Goal: Check status: Check status

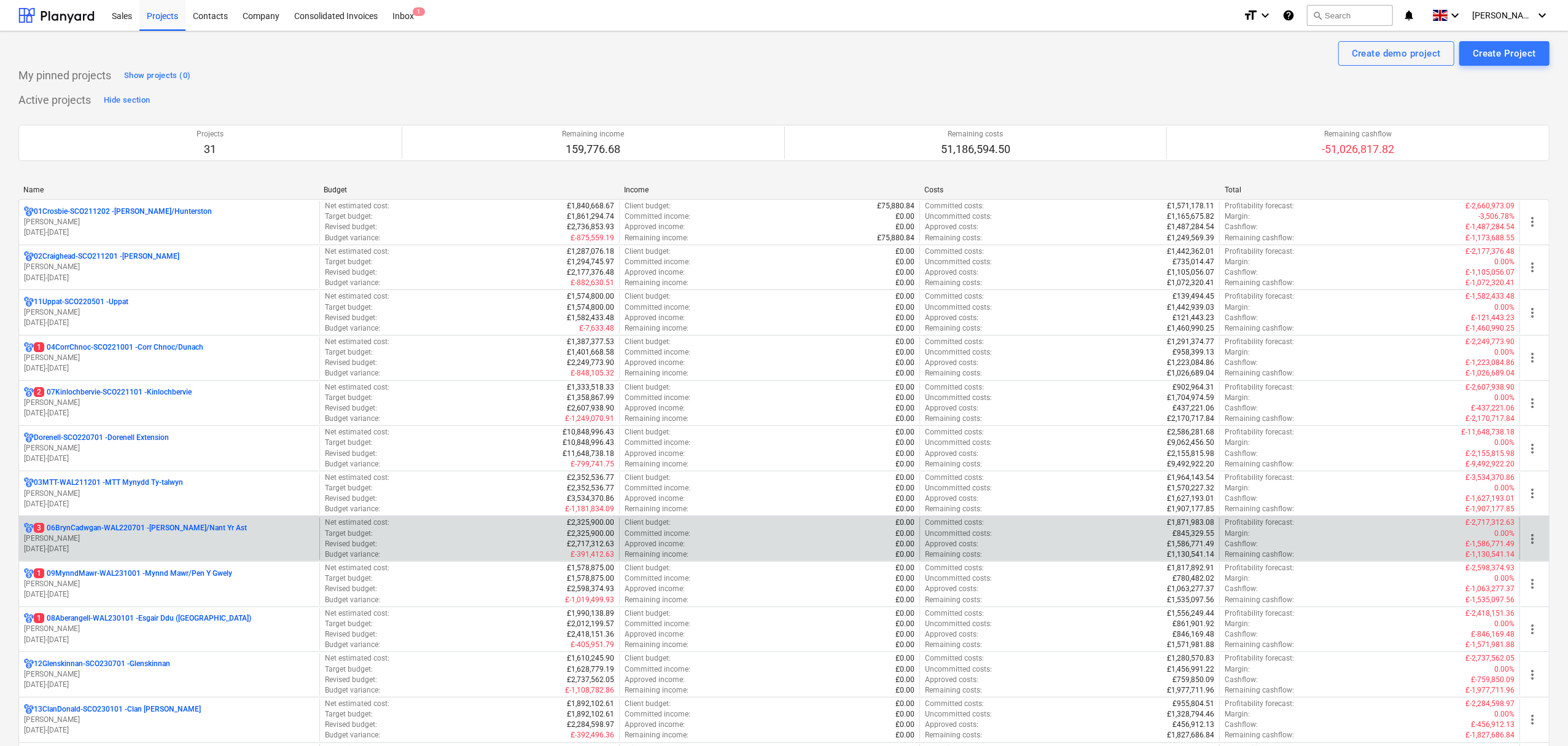
click at [101, 529] on p "3 06BrynCadwgan-WAL220701 - [PERSON_NAME]/Nant Yr Ast" at bounding box center [140, 527] width 213 height 10
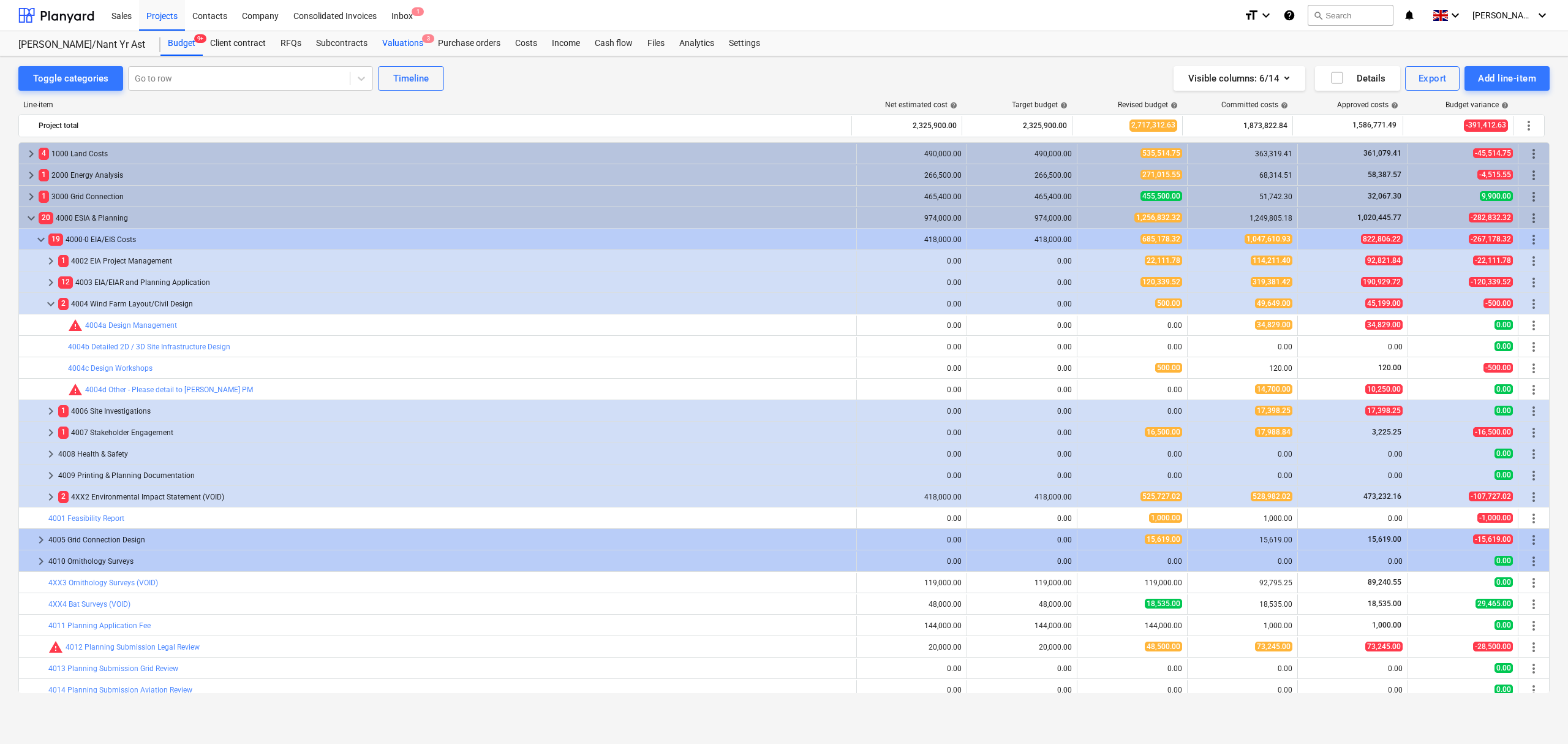
click at [401, 43] on div "Valuations 3" at bounding box center [403, 44] width 56 height 25
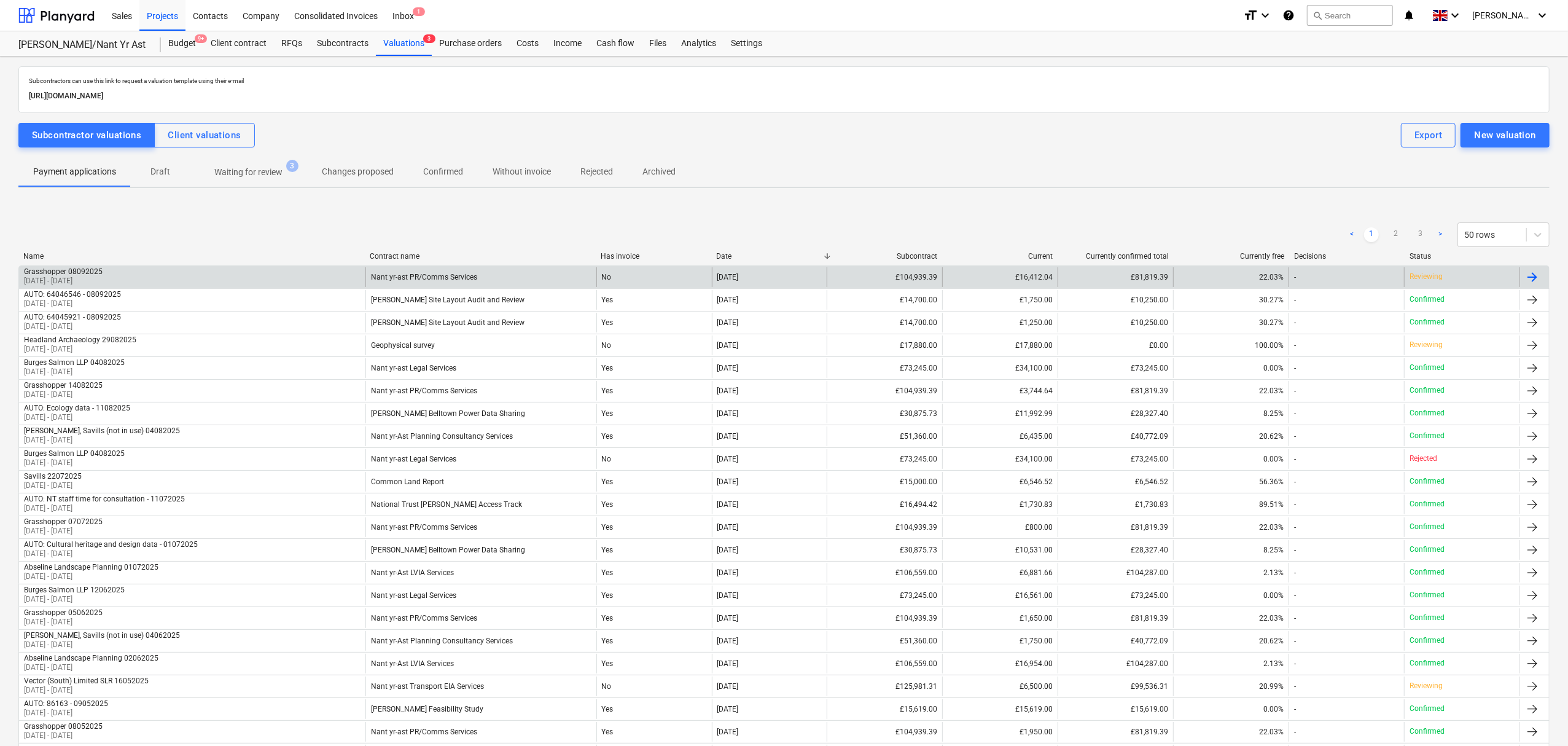
click at [99, 277] on p "[DATE] - [DATE]" at bounding box center [63, 281] width 79 height 10
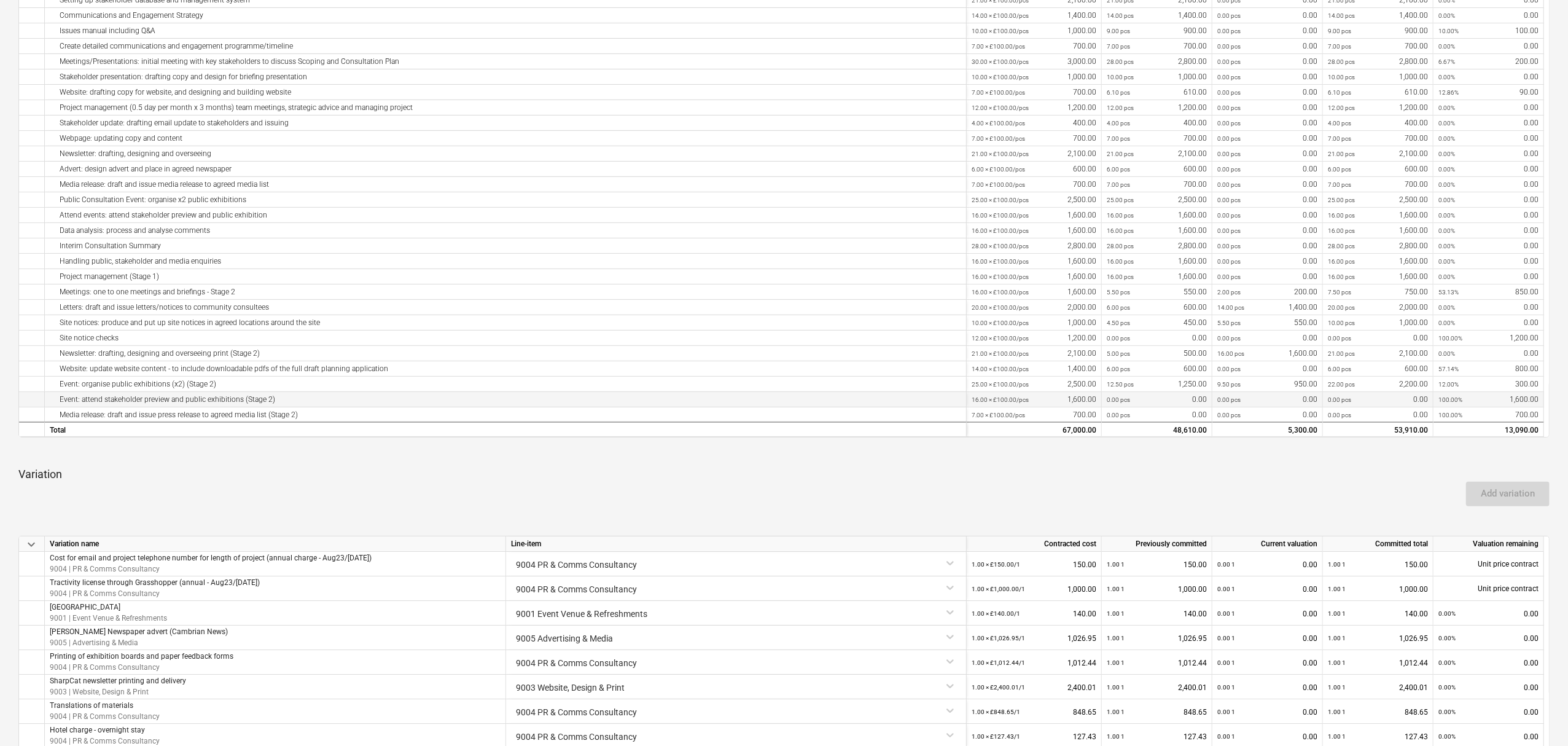
scroll to position [327, 0]
drag, startPoint x: 318, startPoint y: 323, endPoint x: 52, endPoint y: 315, distance: 266.1
click at [52, 315] on div "Site notices: produce and put up site notices in agreed locations around the si…" at bounding box center [505, 322] width 912 height 15
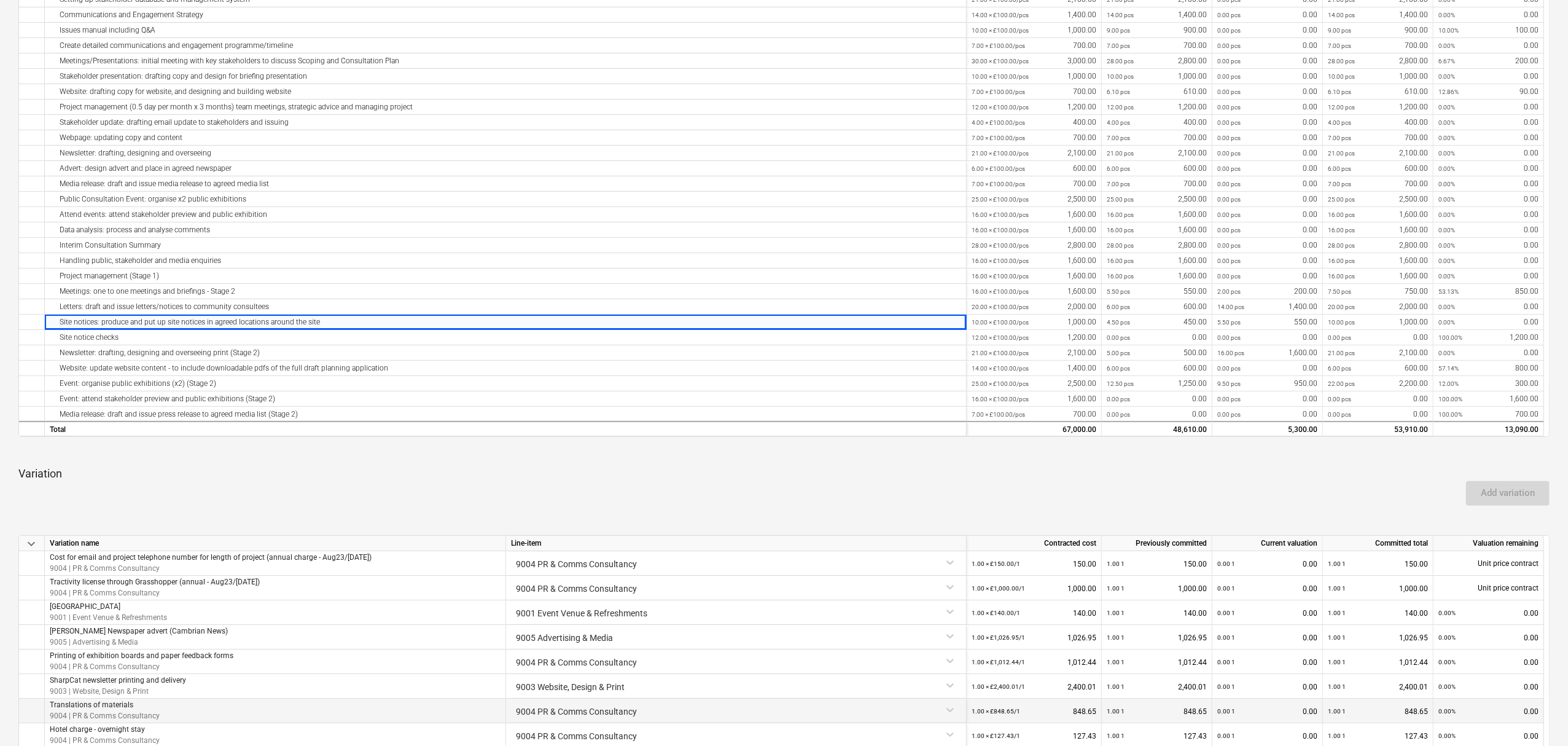
copy div "Site notices: produce and put up site notices in agreed locations around the si…"
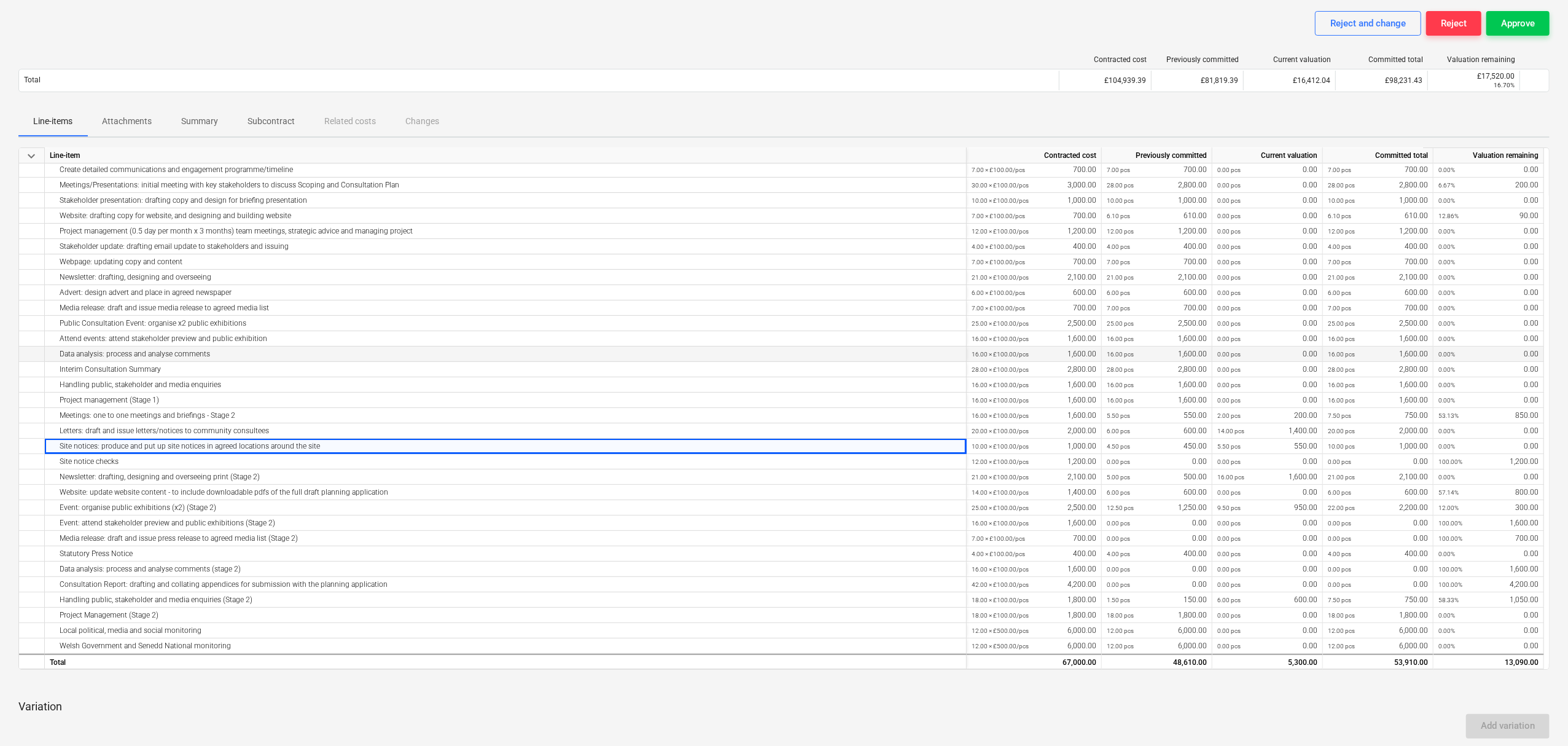
scroll to position [85, 0]
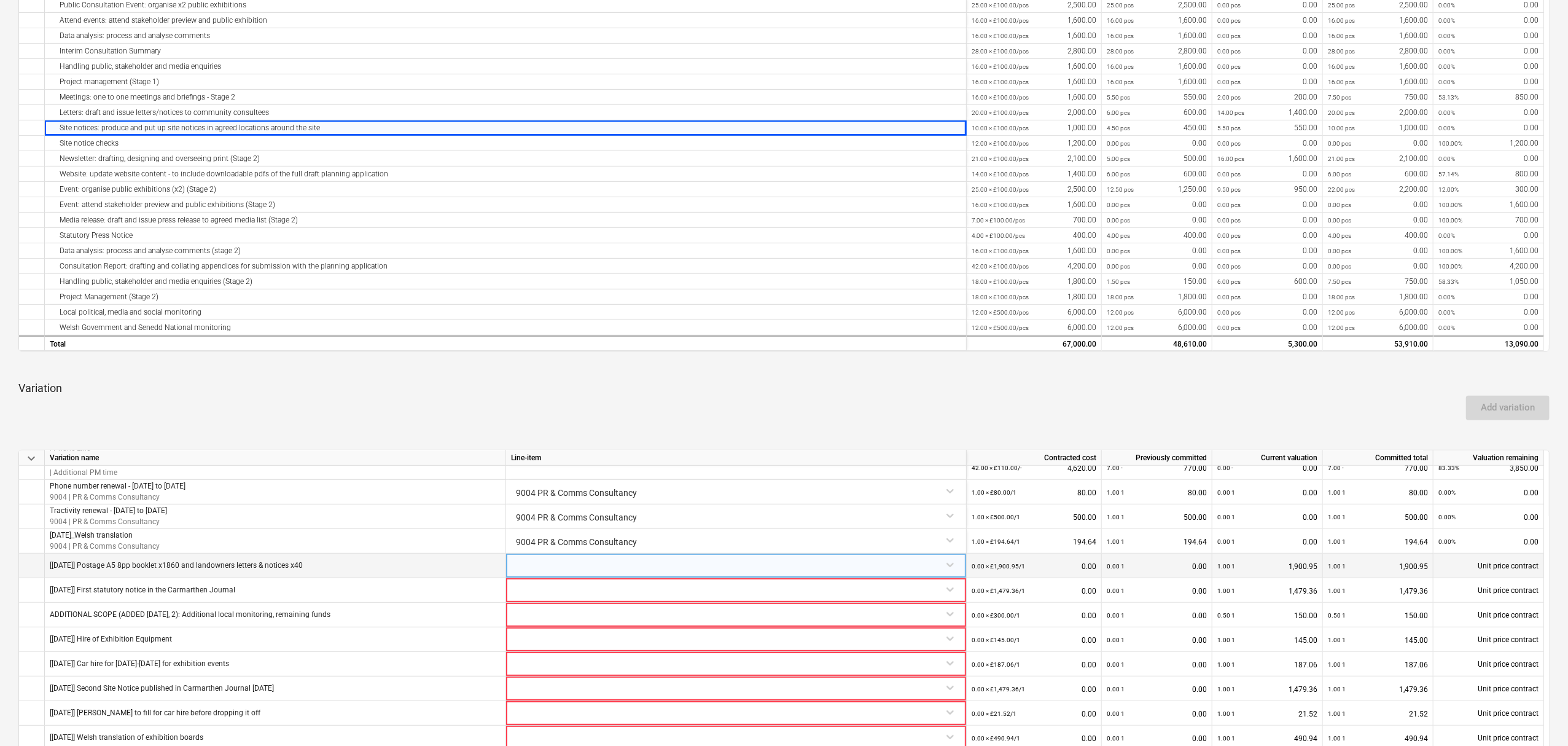
click at [951, 566] on div at bounding box center [736, 564] width 450 height 21
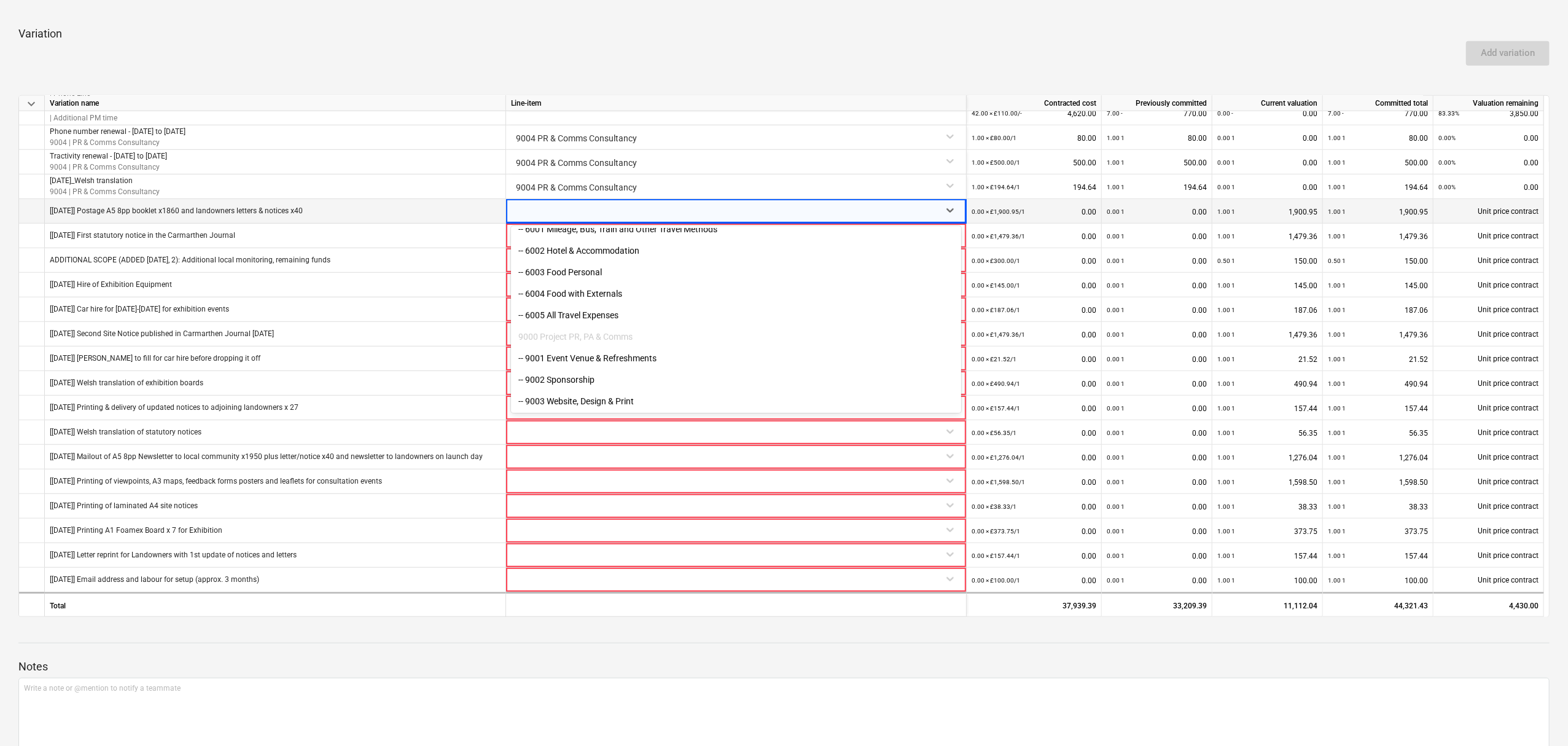
scroll to position [5449, 0]
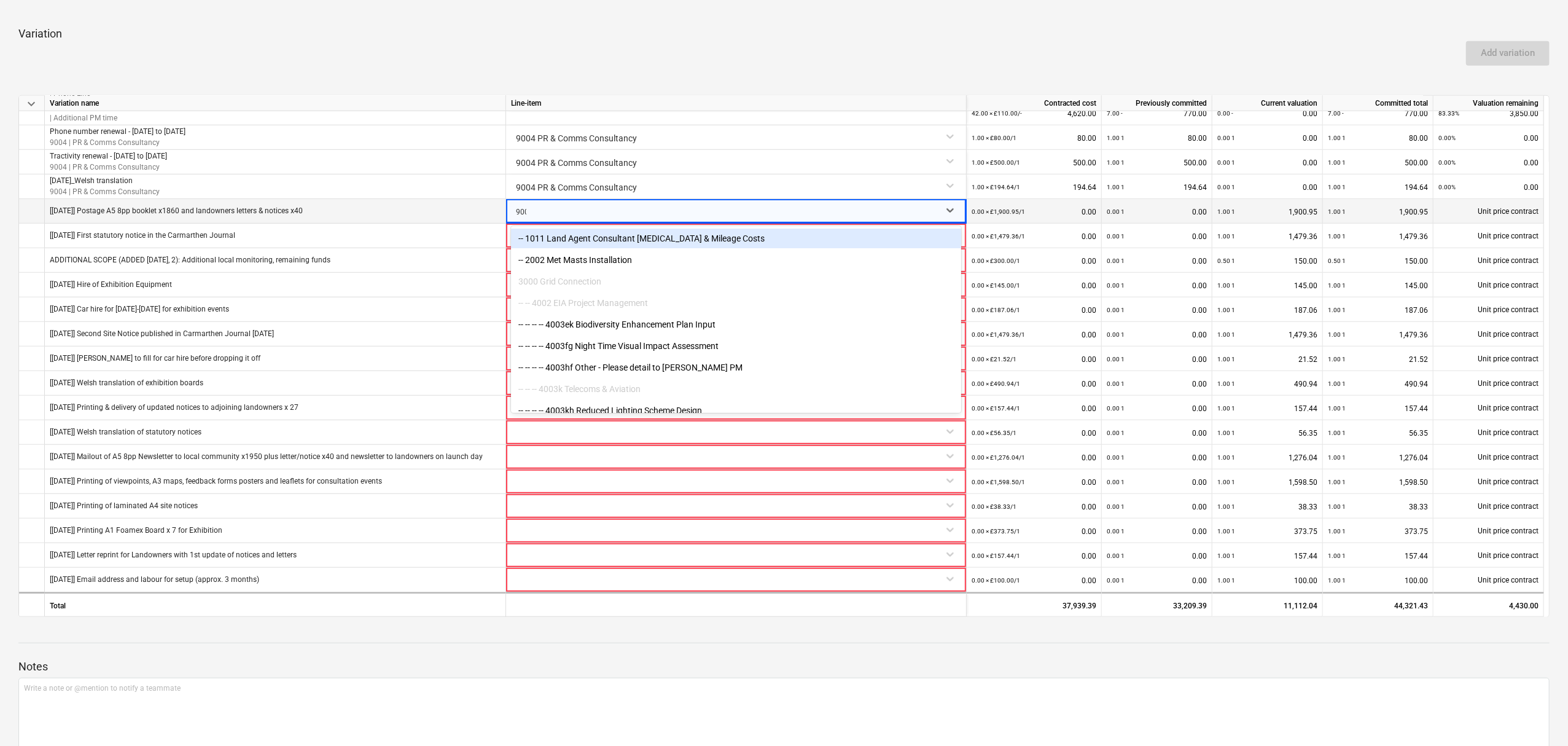
type input "9004"
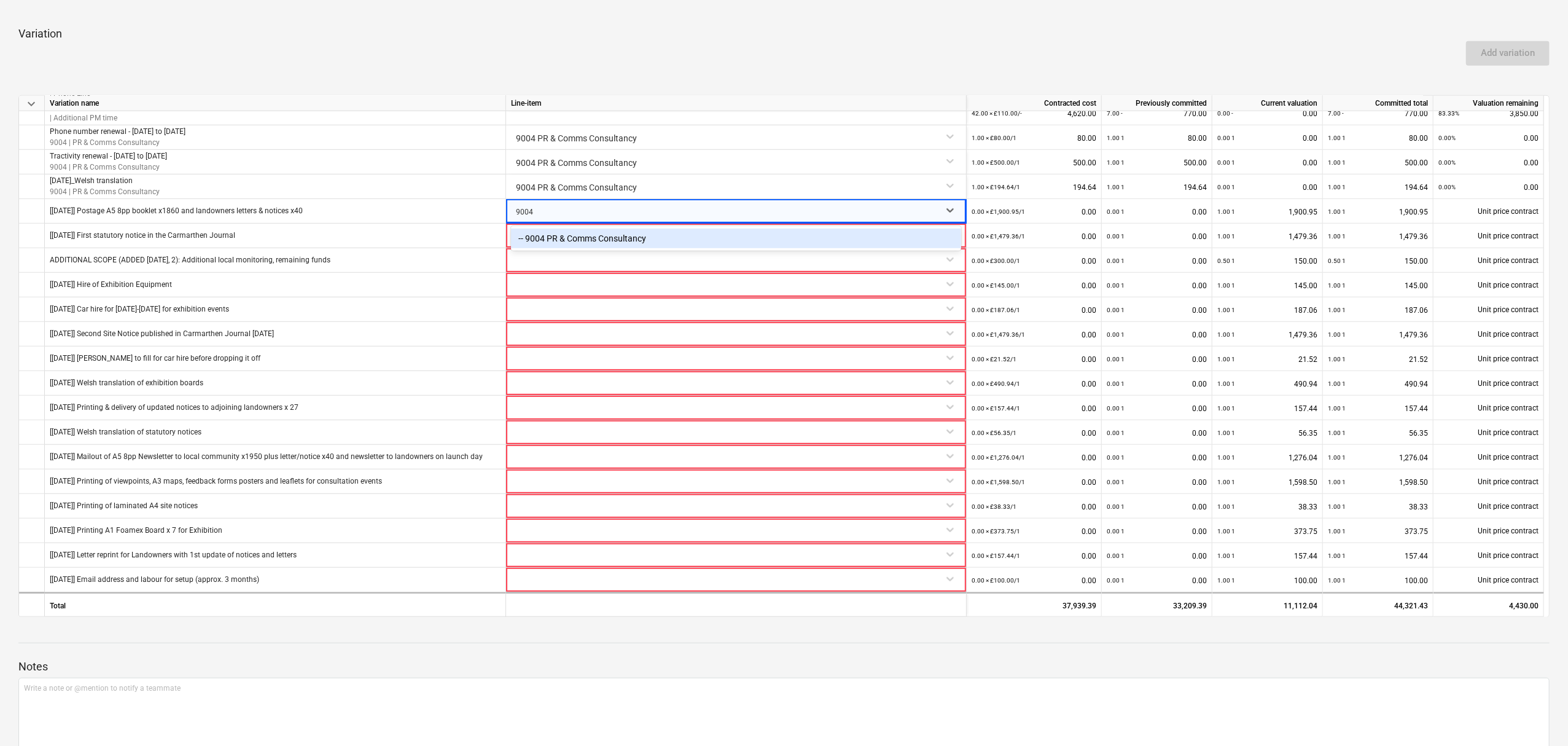
click at [792, 236] on div "-- 9004 PR & Comms Consultancy" at bounding box center [736, 238] width 450 height 20
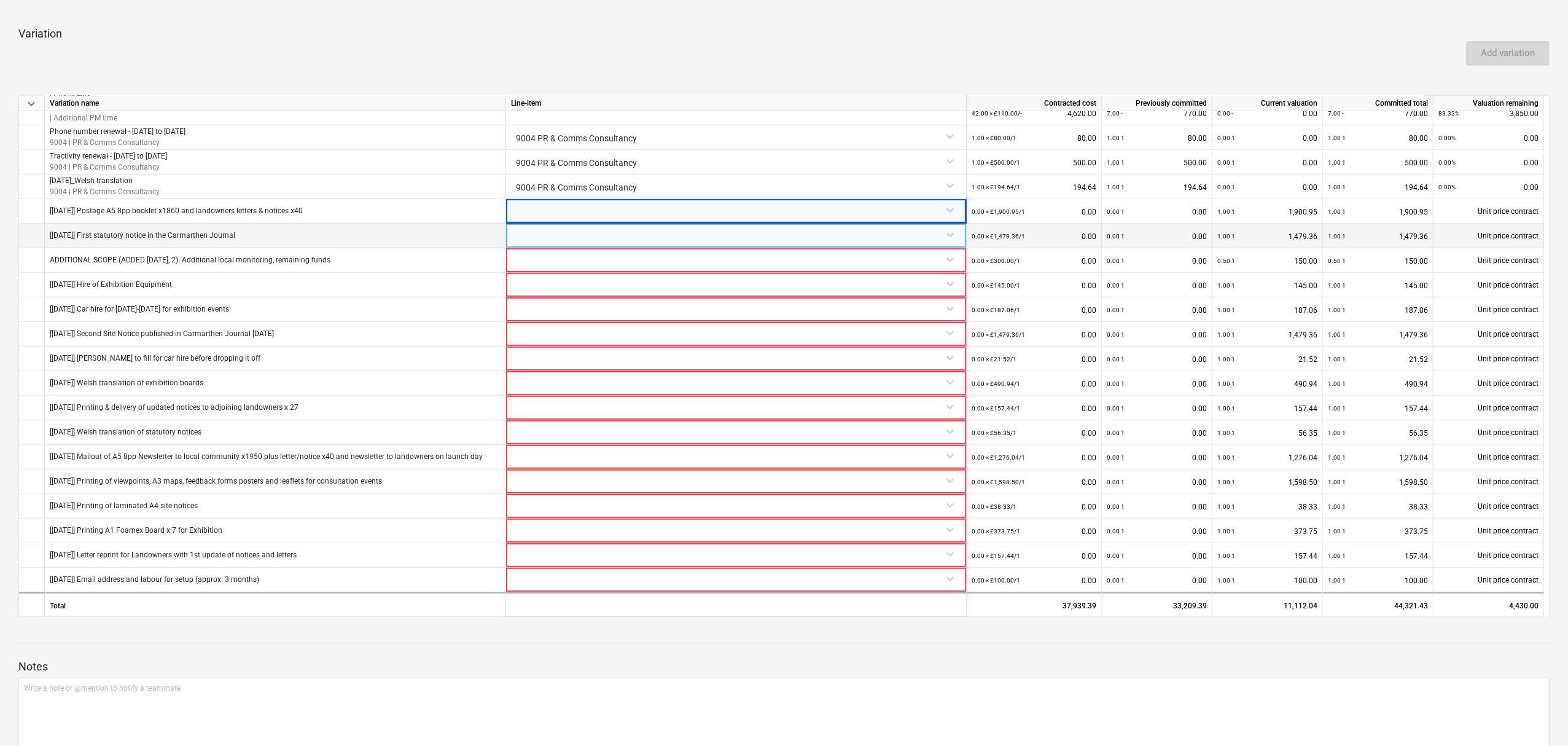
click at [770, 239] on div at bounding box center [736, 234] width 450 height 21
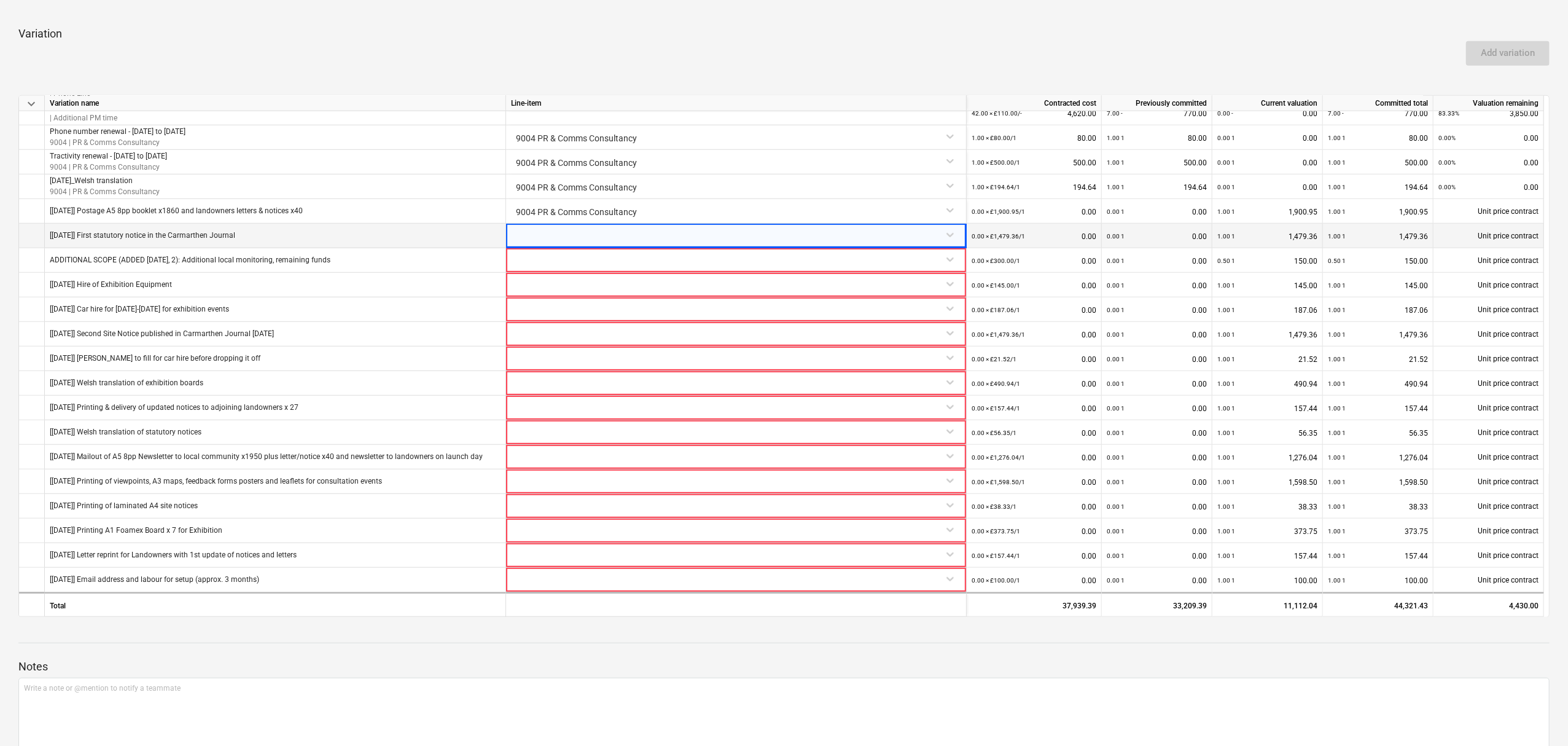
click at [770, 239] on div at bounding box center [736, 234] width 450 height 21
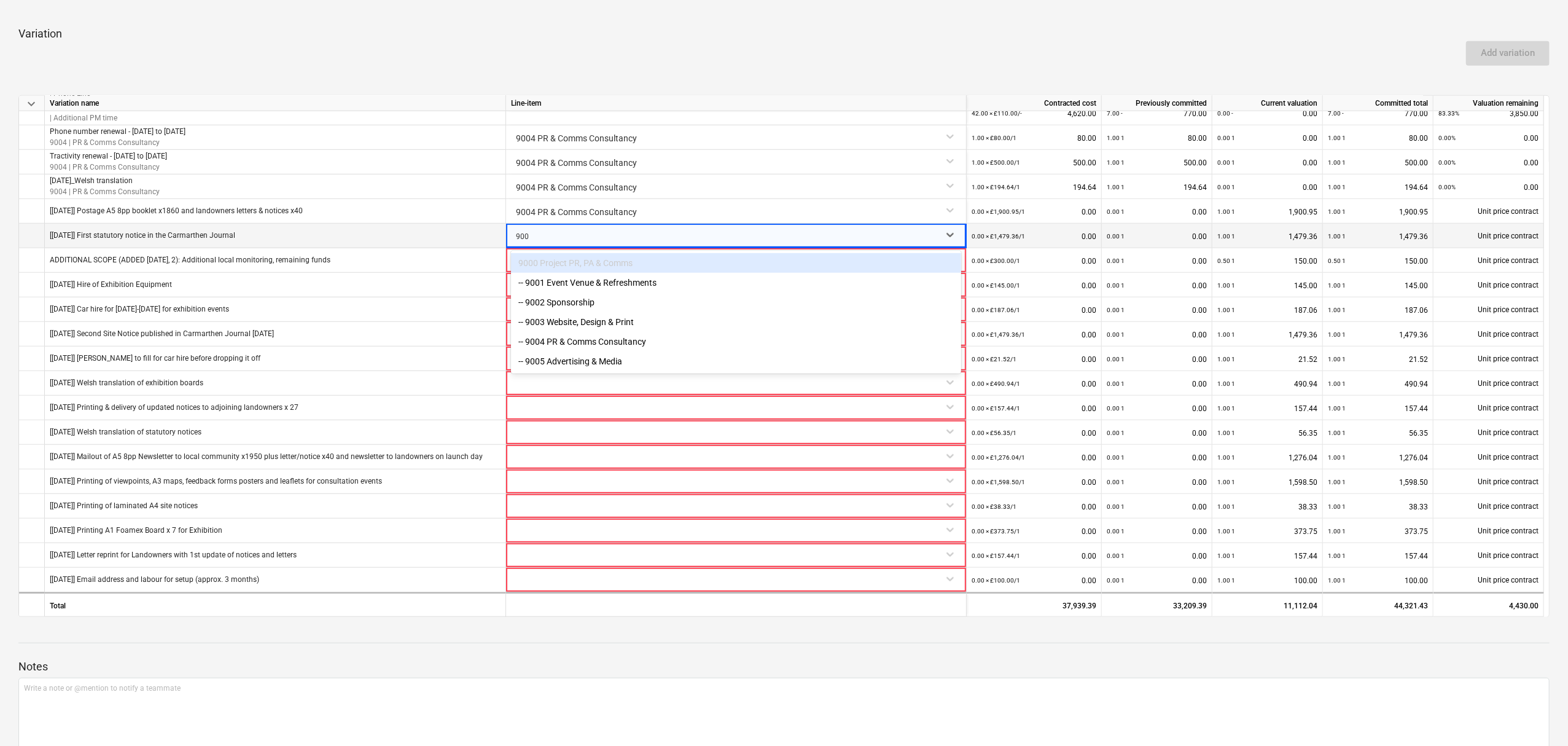
type input "9004"
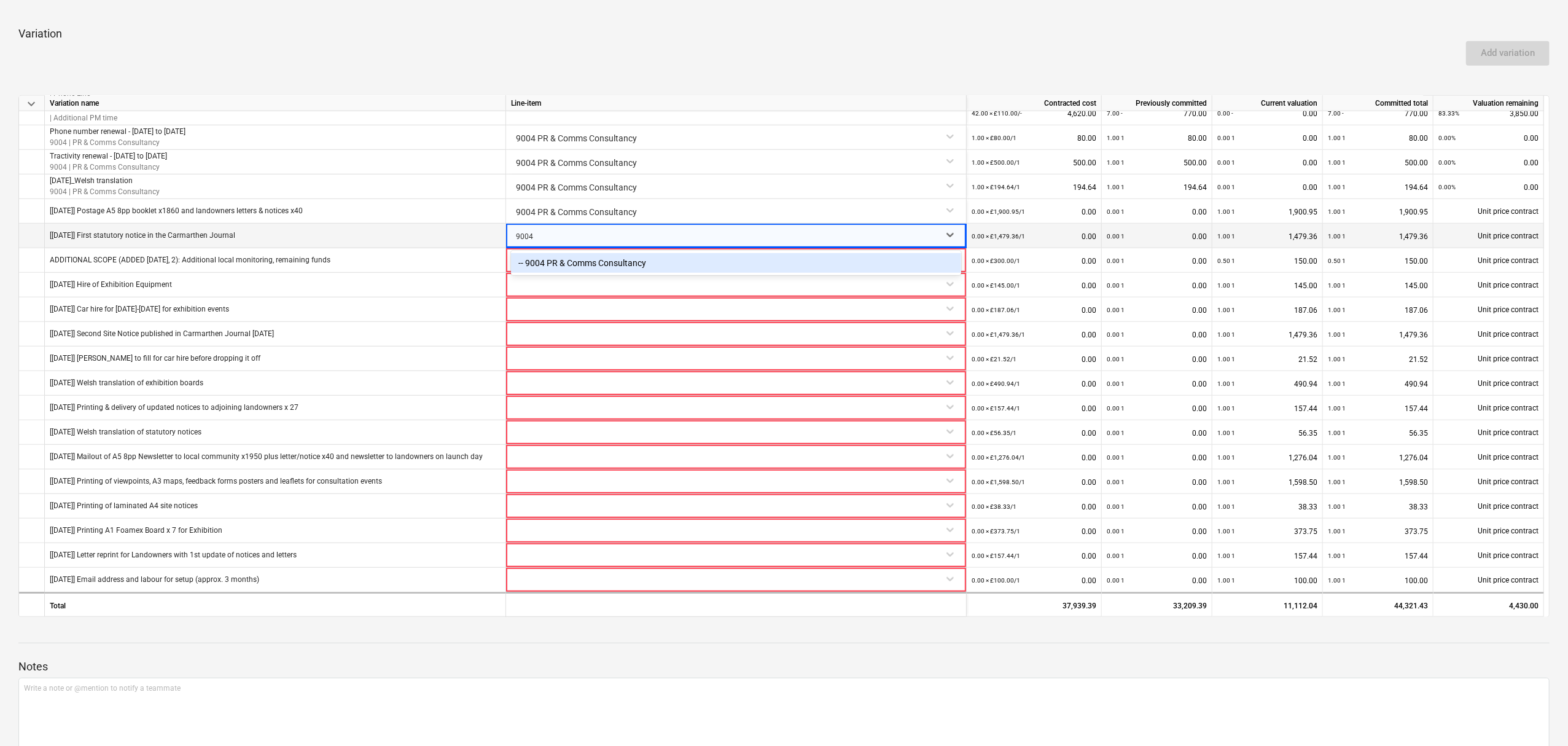
click at [757, 259] on div "-- 9004 PR & Comms Consultancy" at bounding box center [736, 262] width 450 height 20
click at [835, 256] on div at bounding box center [736, 258] width 450 height 21
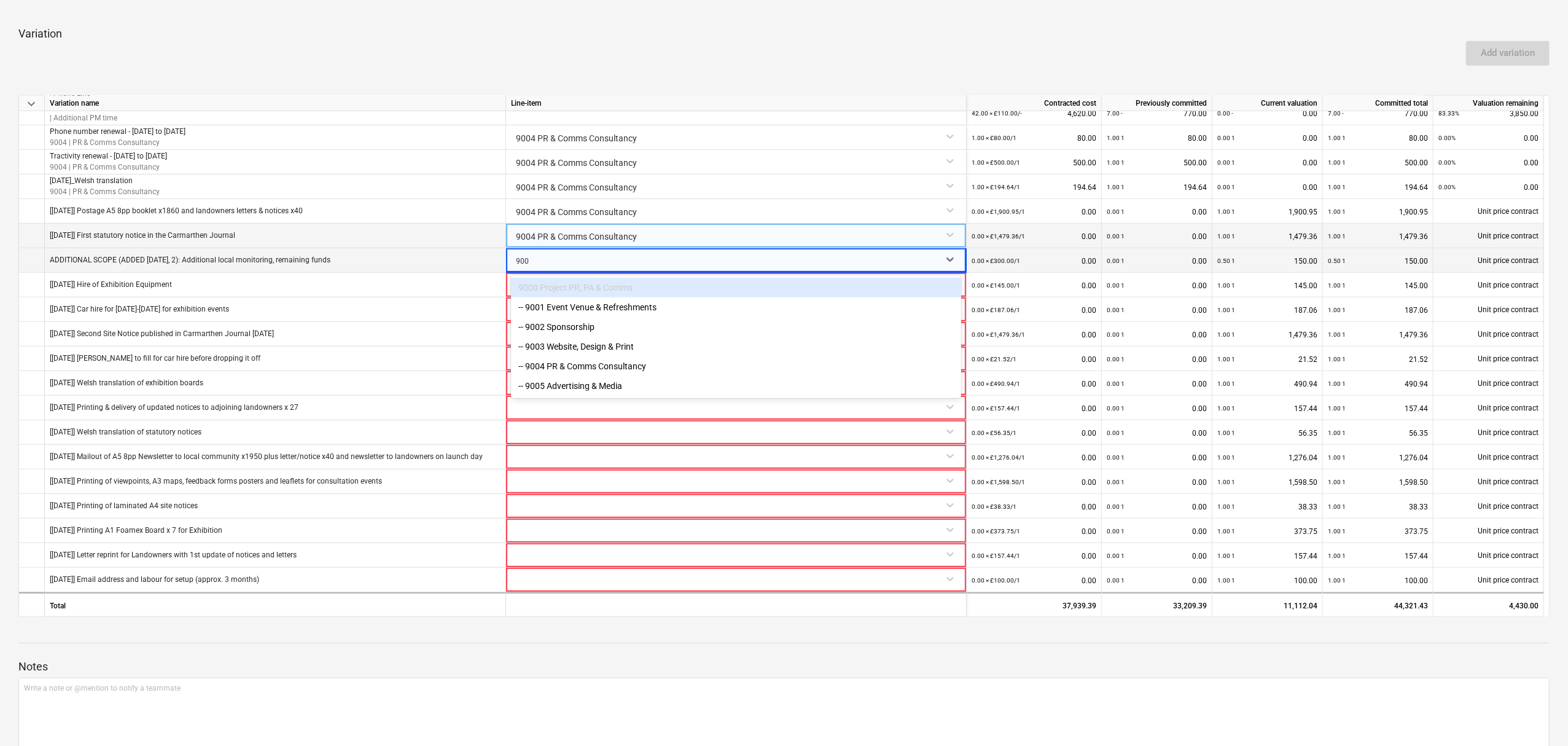
type input "9004"
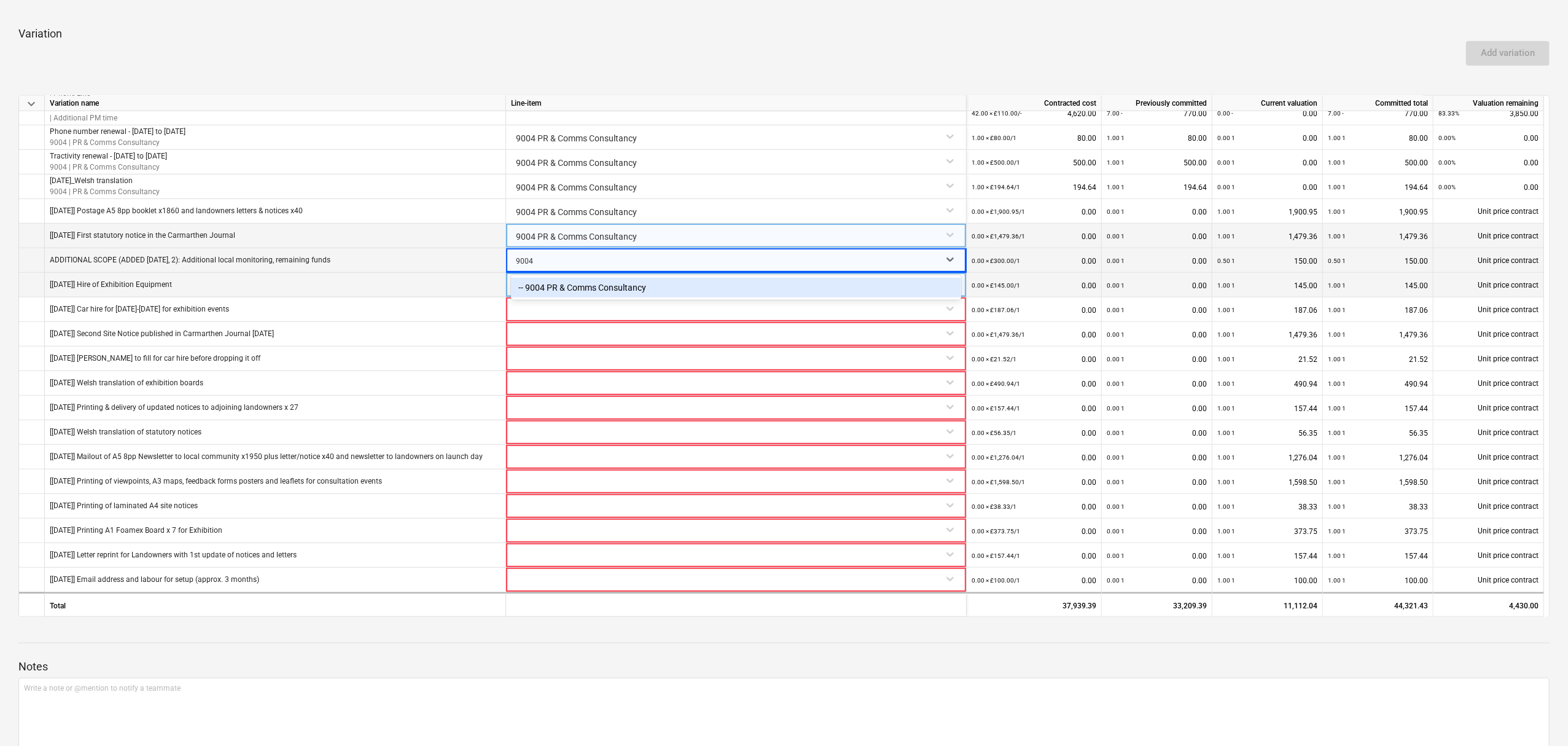
click at [809, 288] on div "-- 9004 PR & Comms Consultancy" at bounding box center [736, 287] width 450 height 20
click at [807, 294] on div at bounding box center [736, 283] width 450 height 21
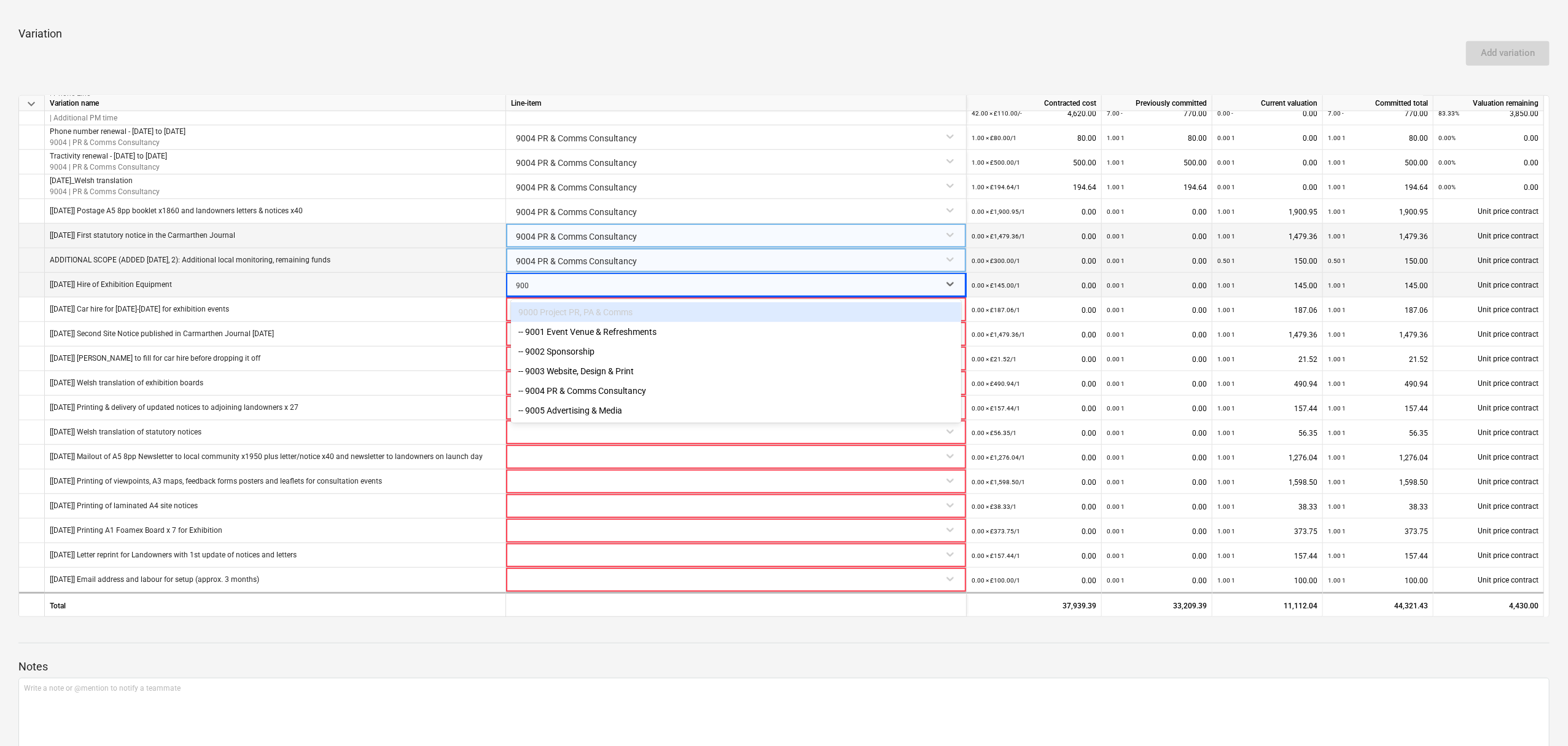
type input "9004"
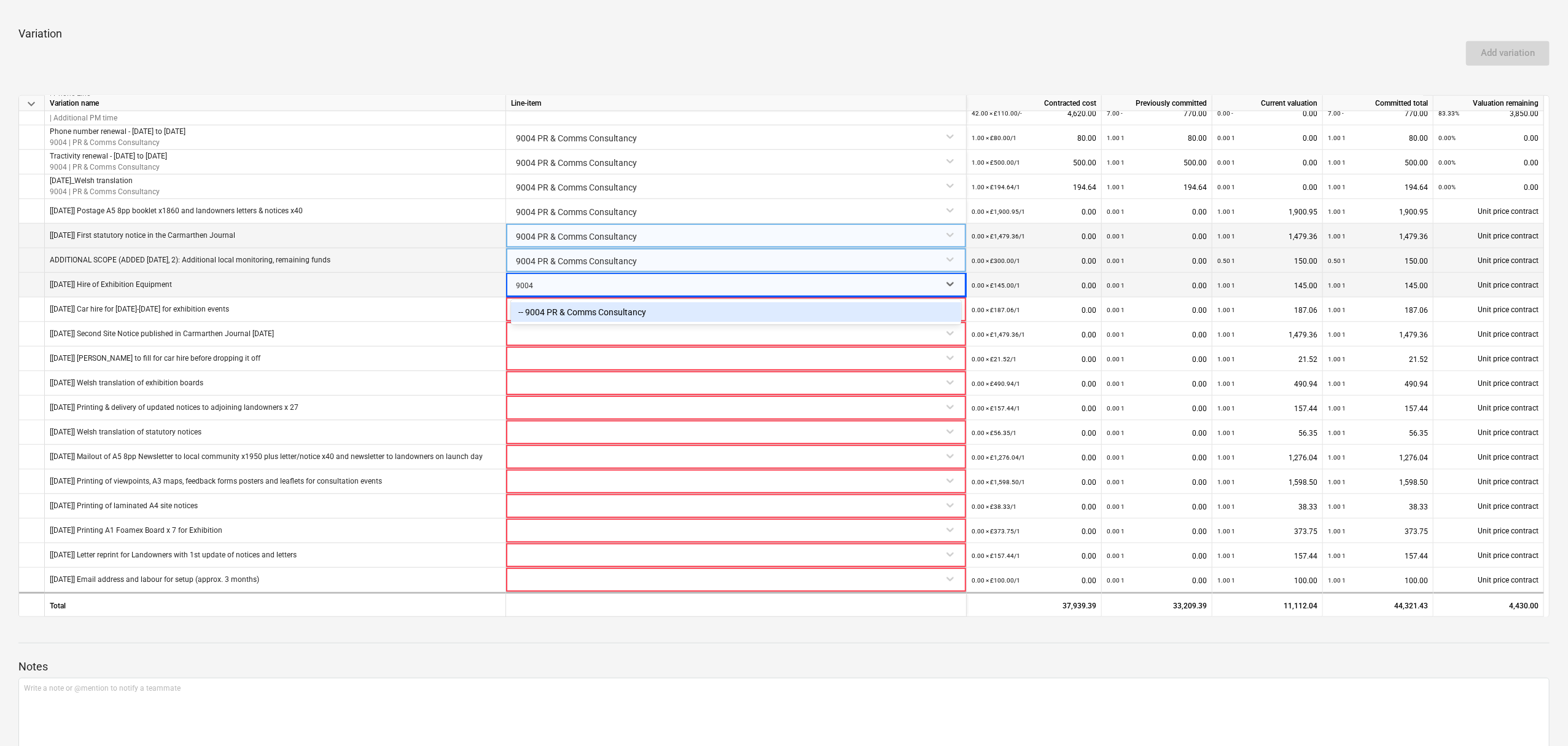
click at [677, 305] on div "-- 9004 PR & Comms Consultancy" at bounding box center [736, 312] width 450 height 20
click at [669, 314] on div at bounding box center [736, 307] width 450 height 21
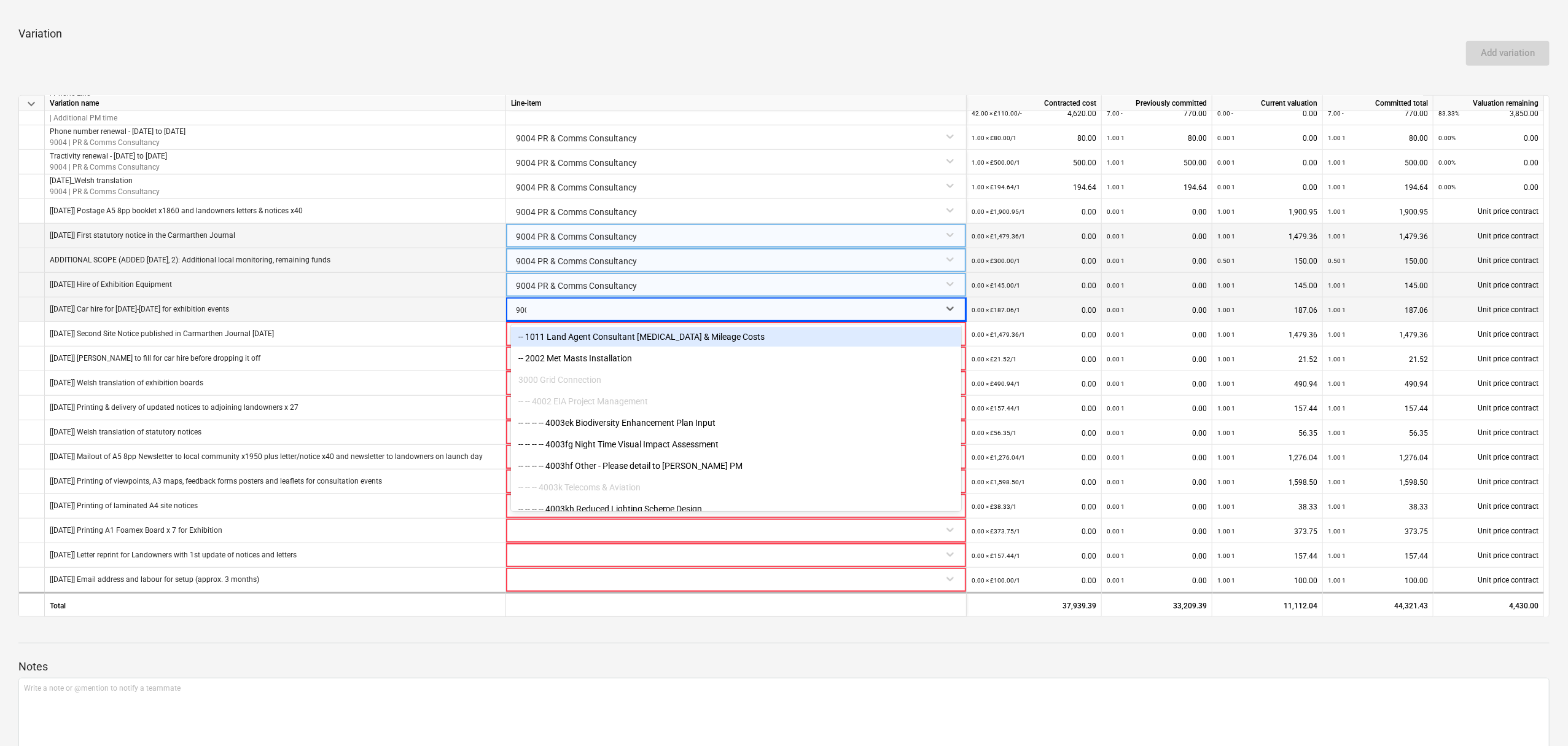
type input "9004"
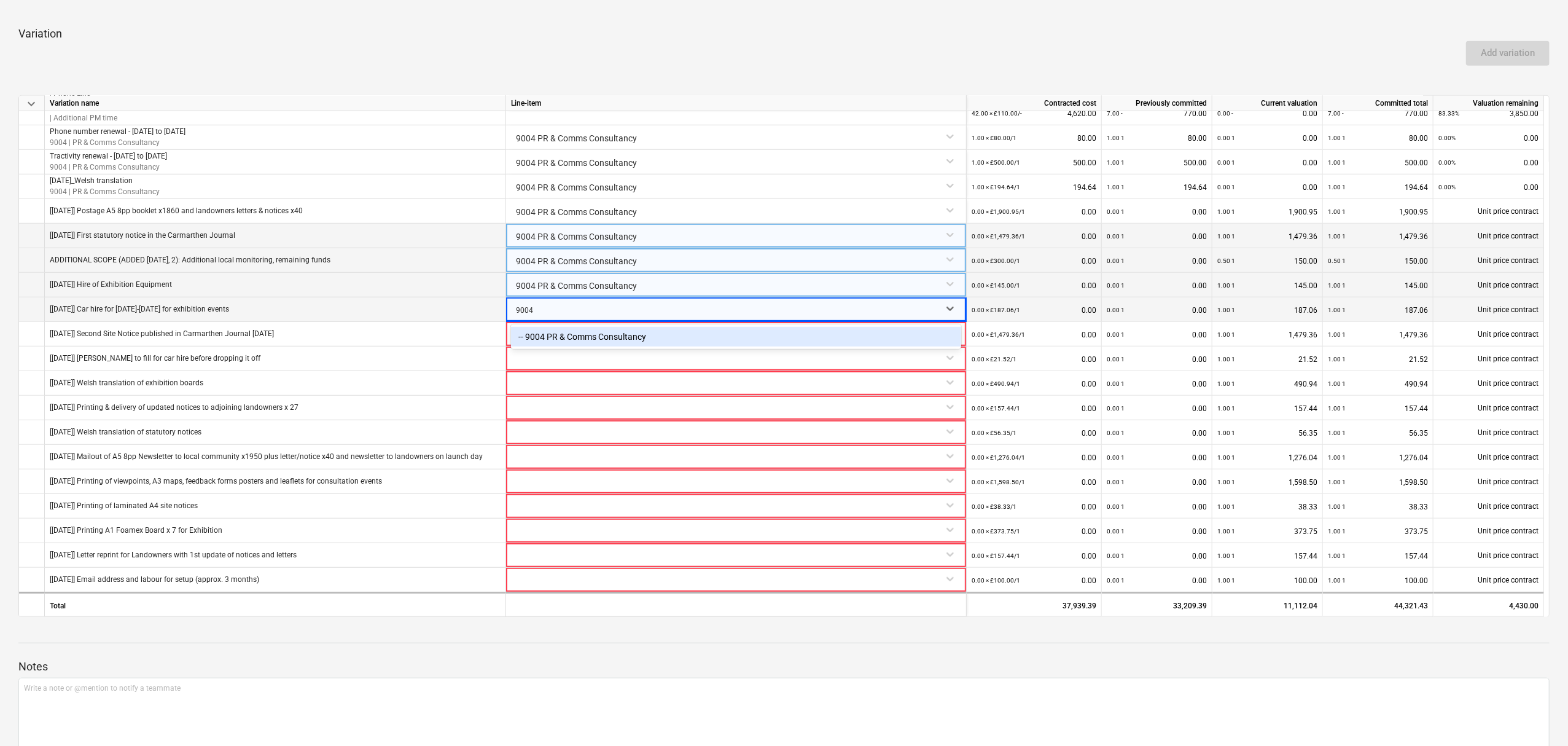
click at [643, 334] on div "-- 9004 PR & Comms Consultancy" at bounding box center [736, 336] width 450 height 20
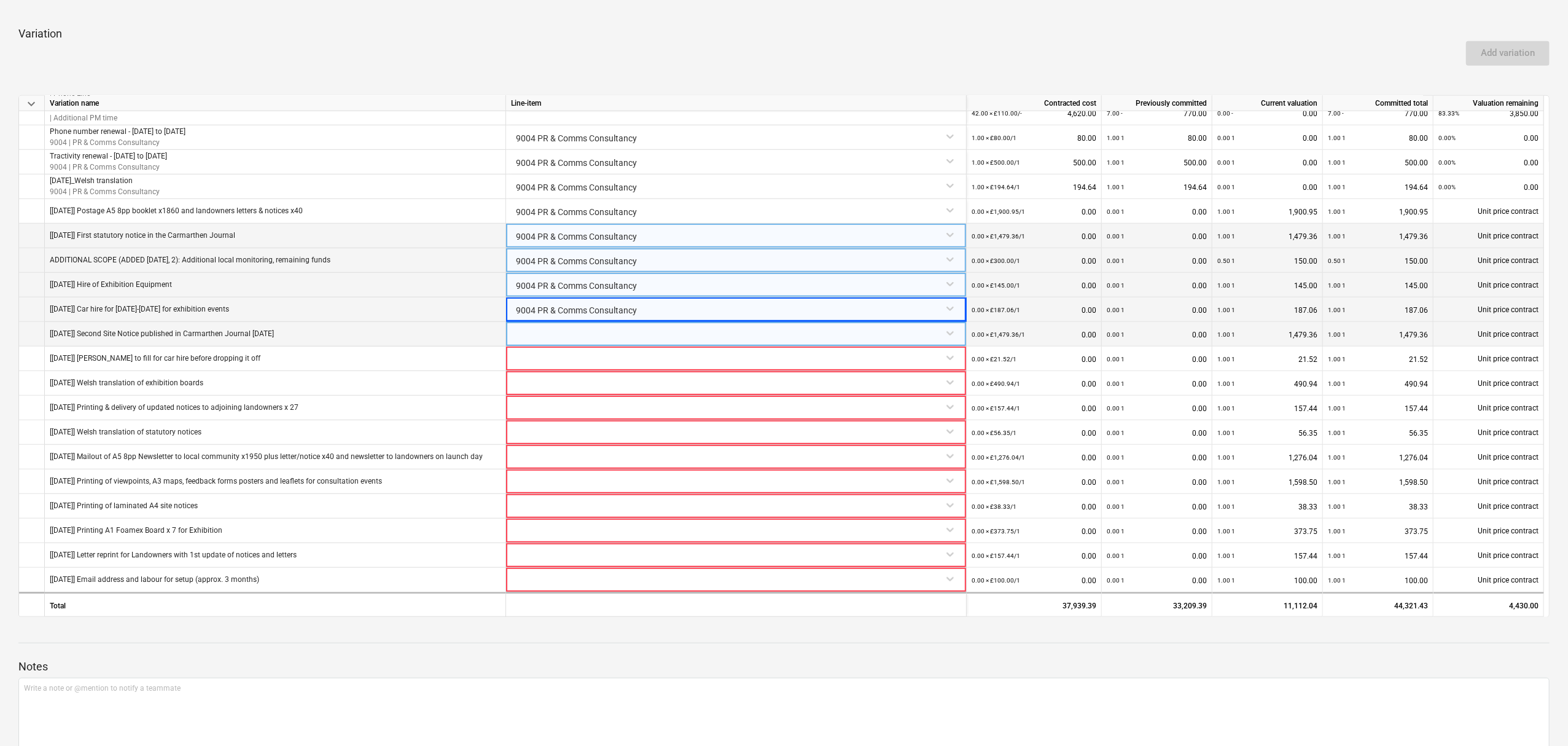
click at [605, 344] on div at bounding box center [736, 334] width 460 height 25
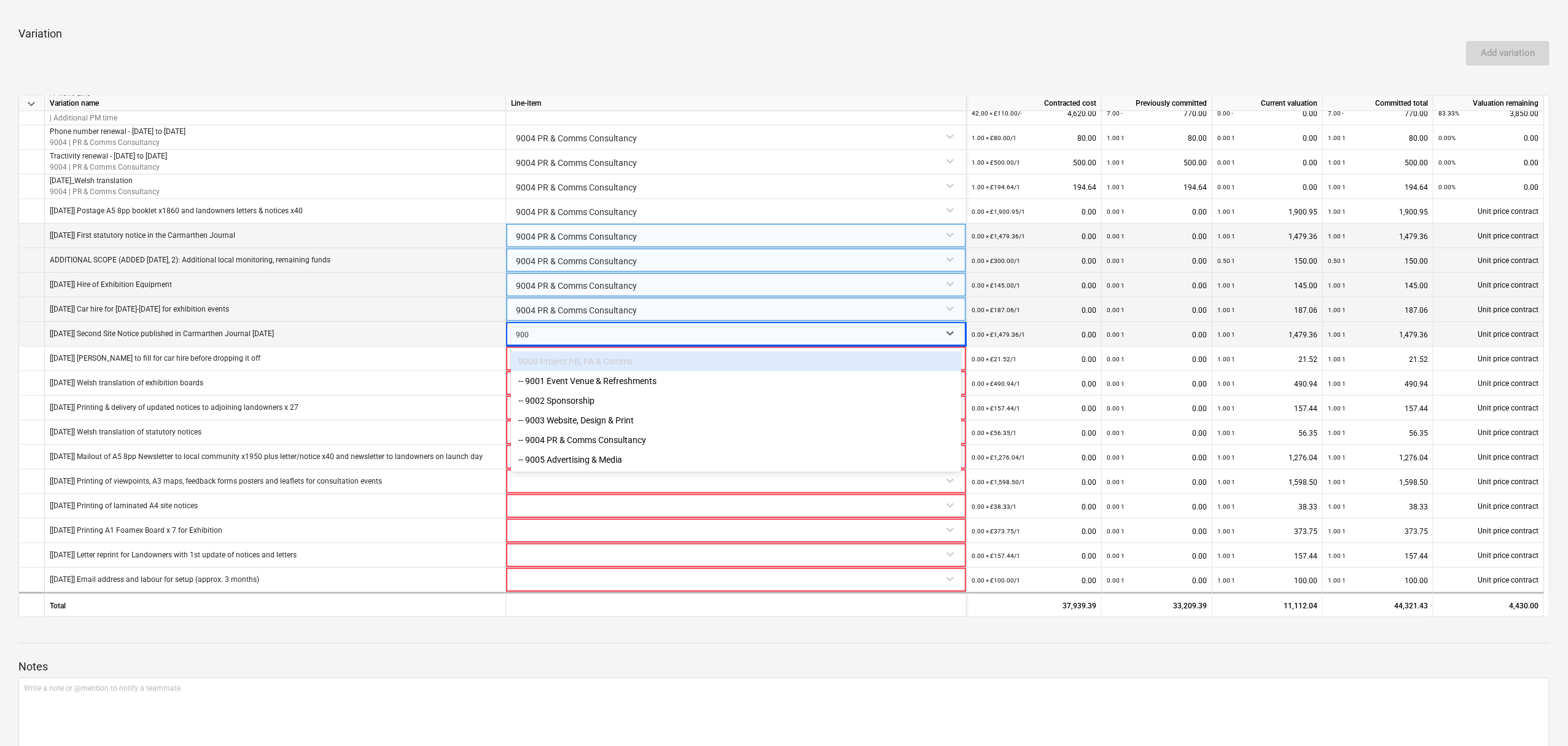
type input "9004"
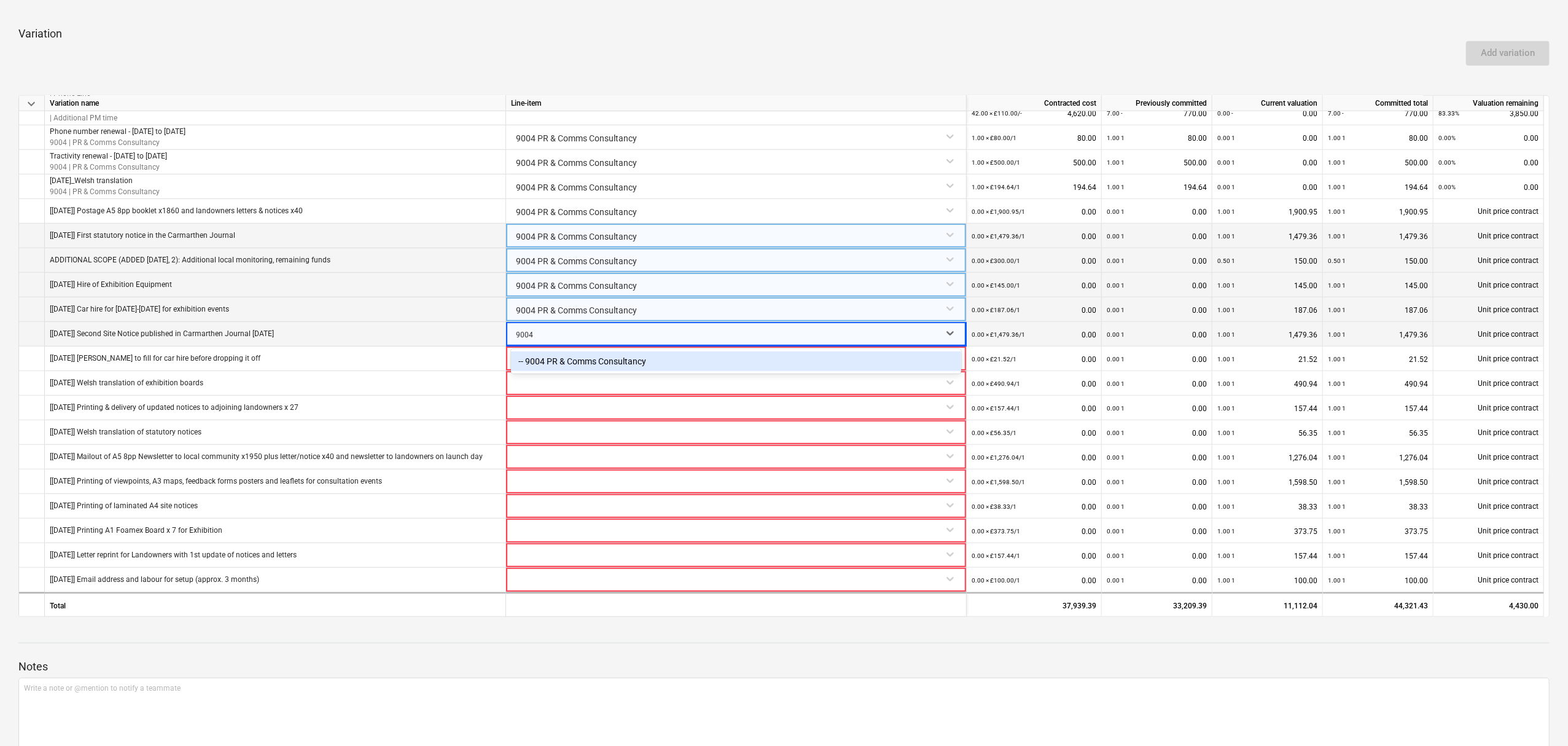
click at [615, 362] on div "-- 9004 PR & Comms Consultancy" at bounding box center [736, 361] width 450 height 20
click at [615, 366] on div at bounding box center [736, 357] width 450 height 21
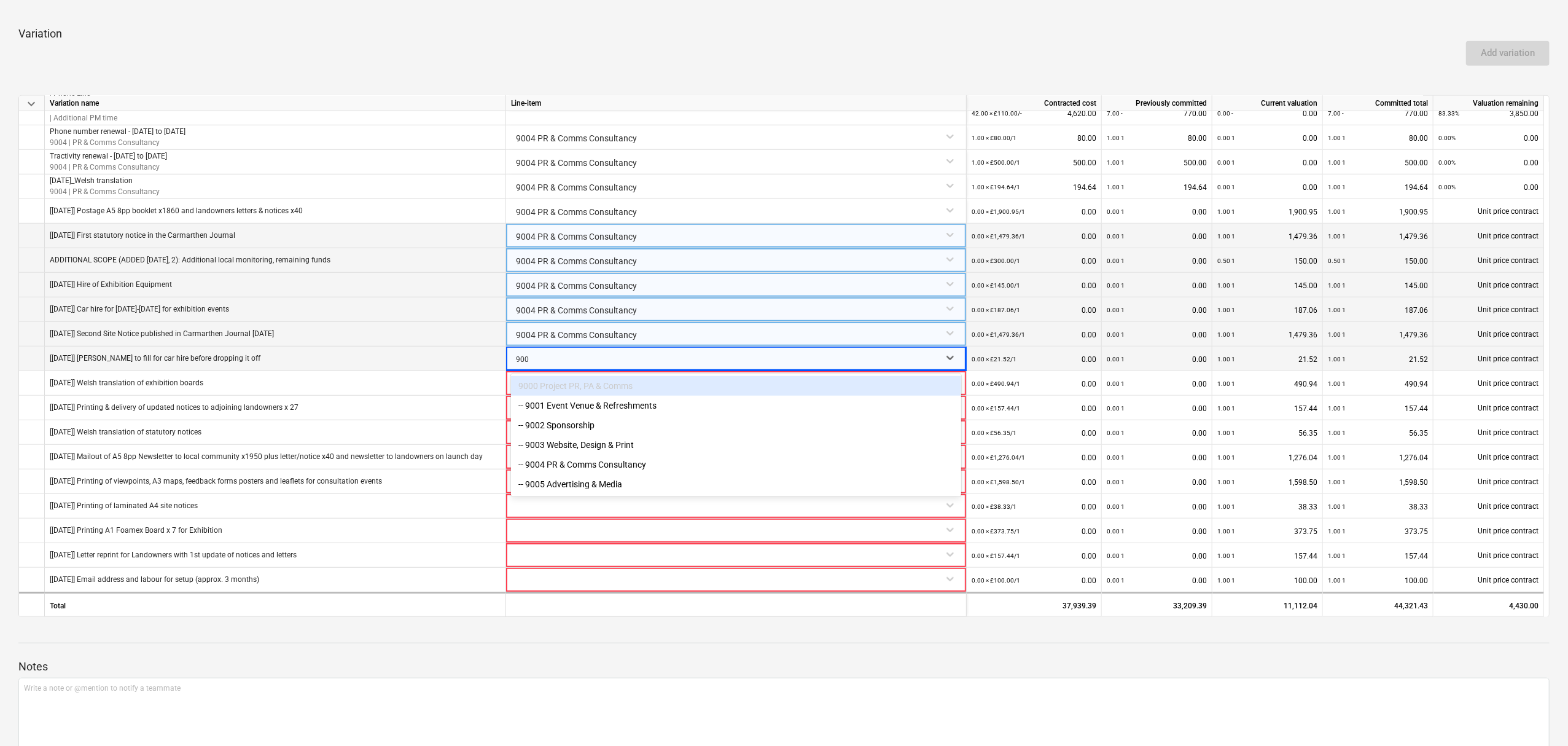
type input "9004"
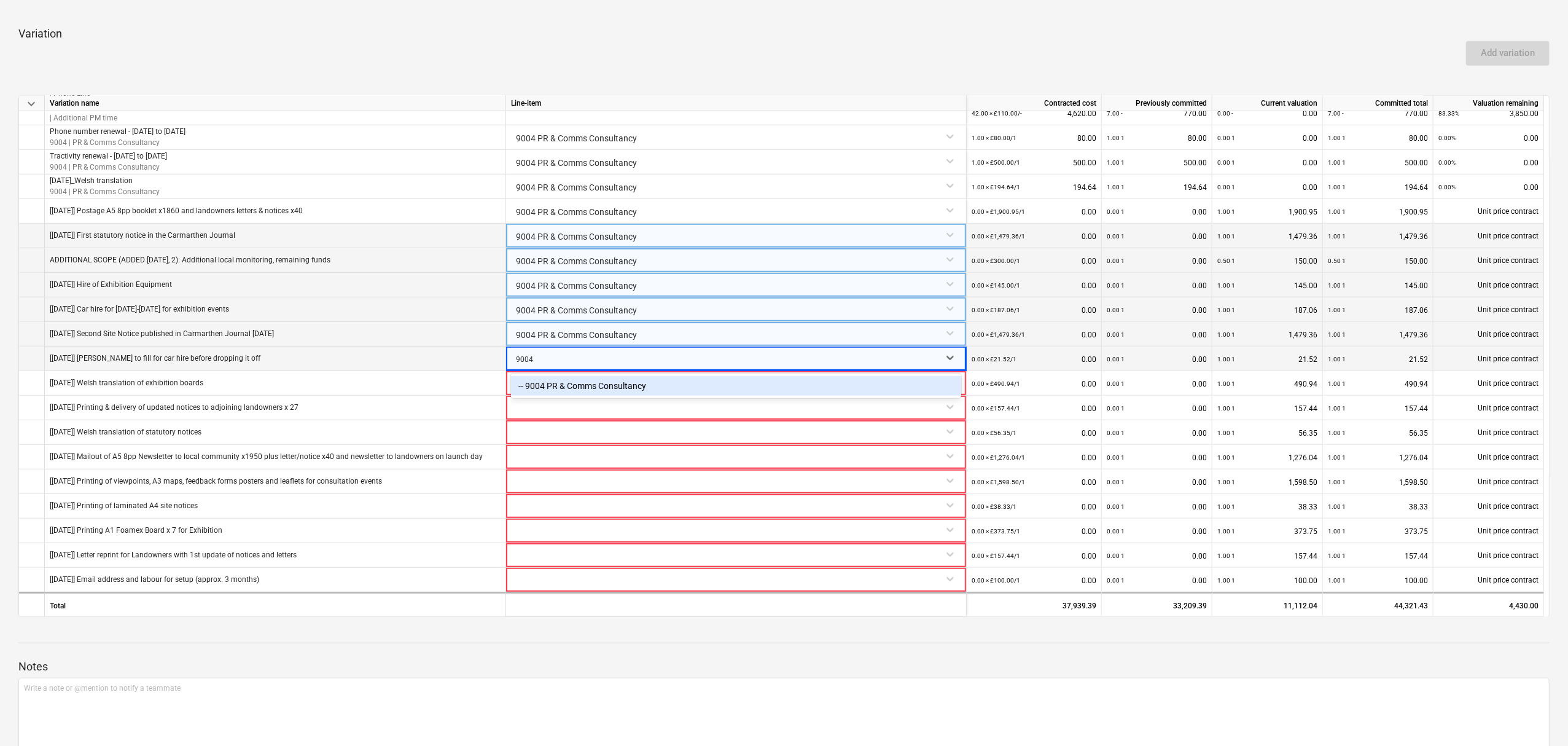
click at [635, 383] on div "-- 9004 PR & Comms Consultancy" at bounding box center [736, 385] width 450 height 20
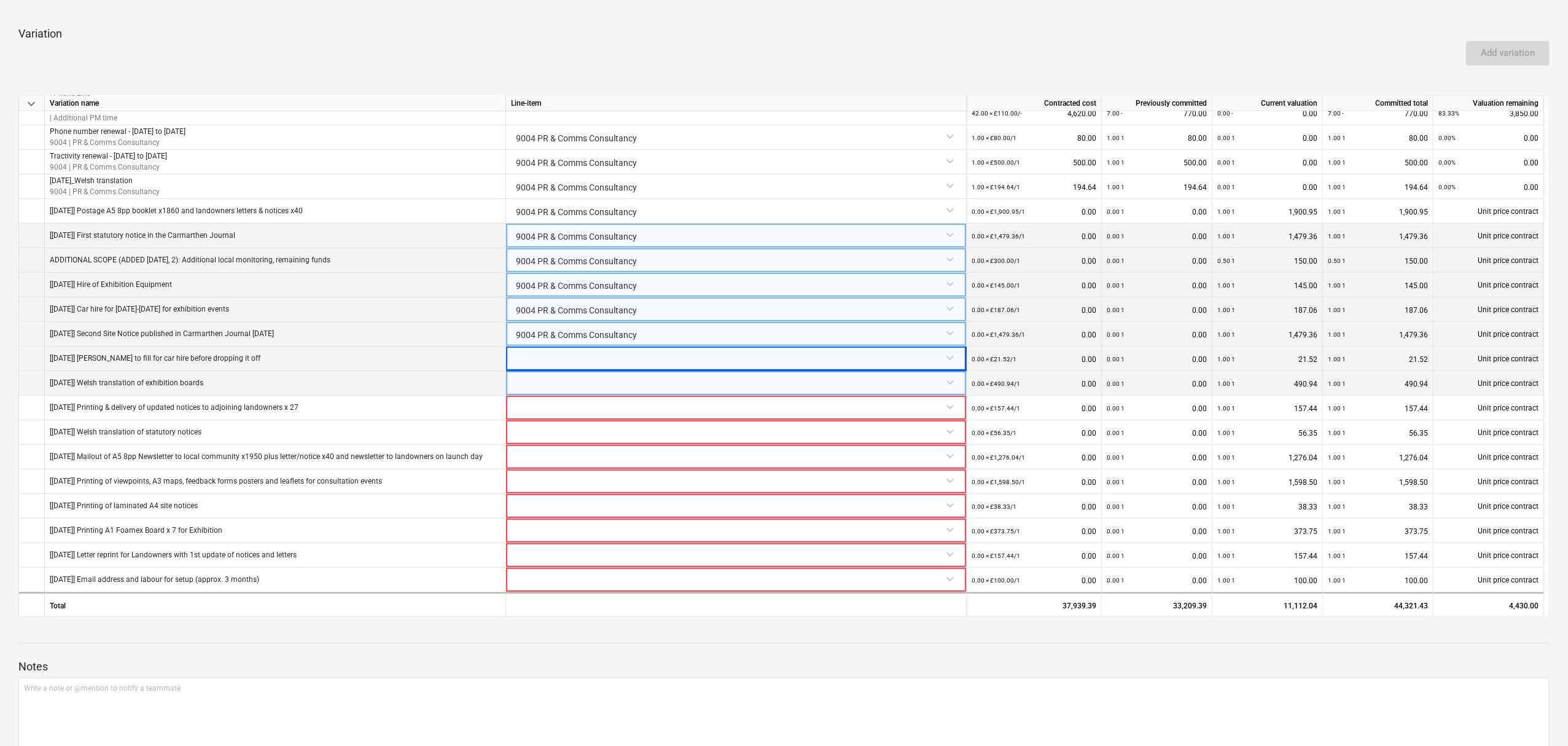
click at [606, 377] on div at bounding box center [736, 381] width 450 height 21
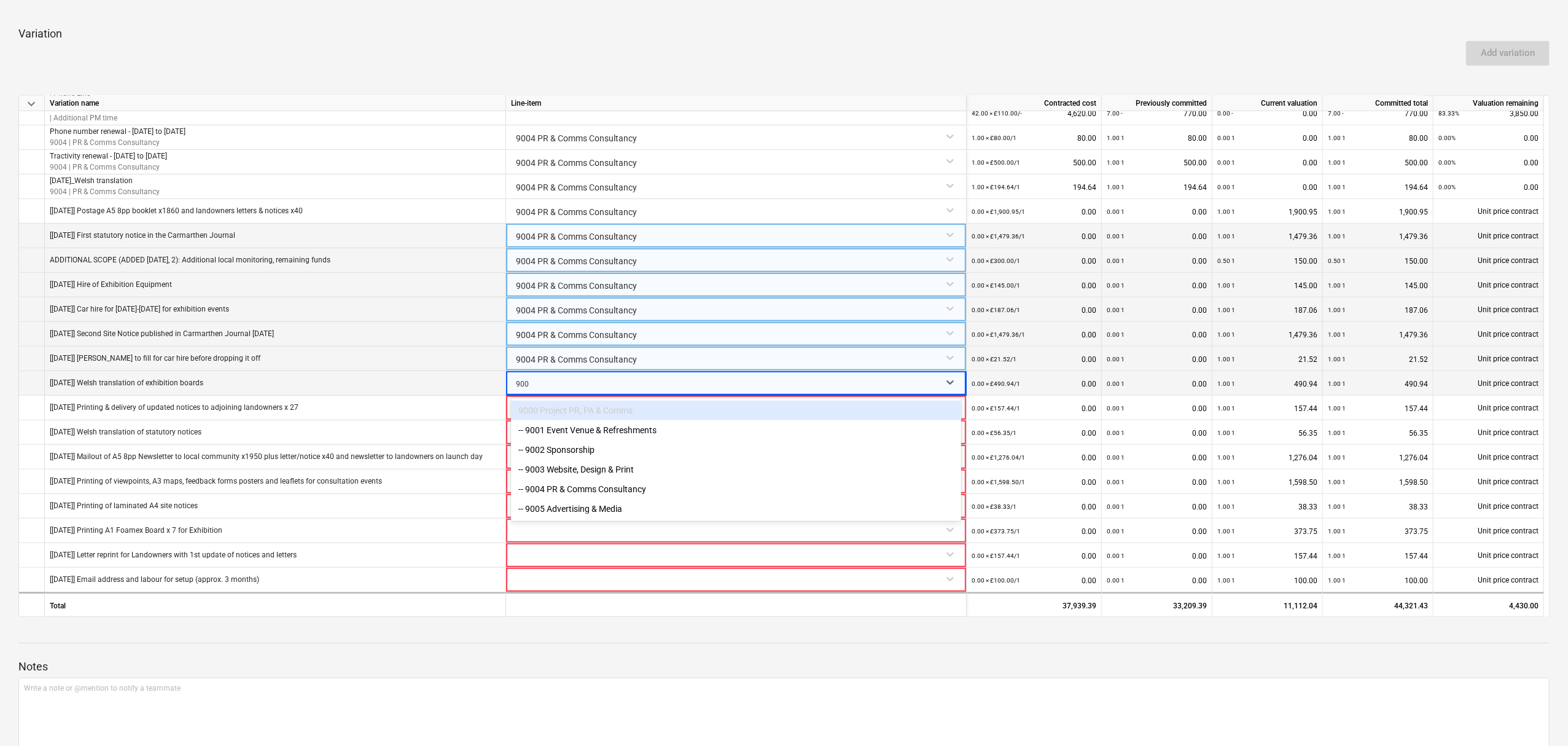
type input "9004"
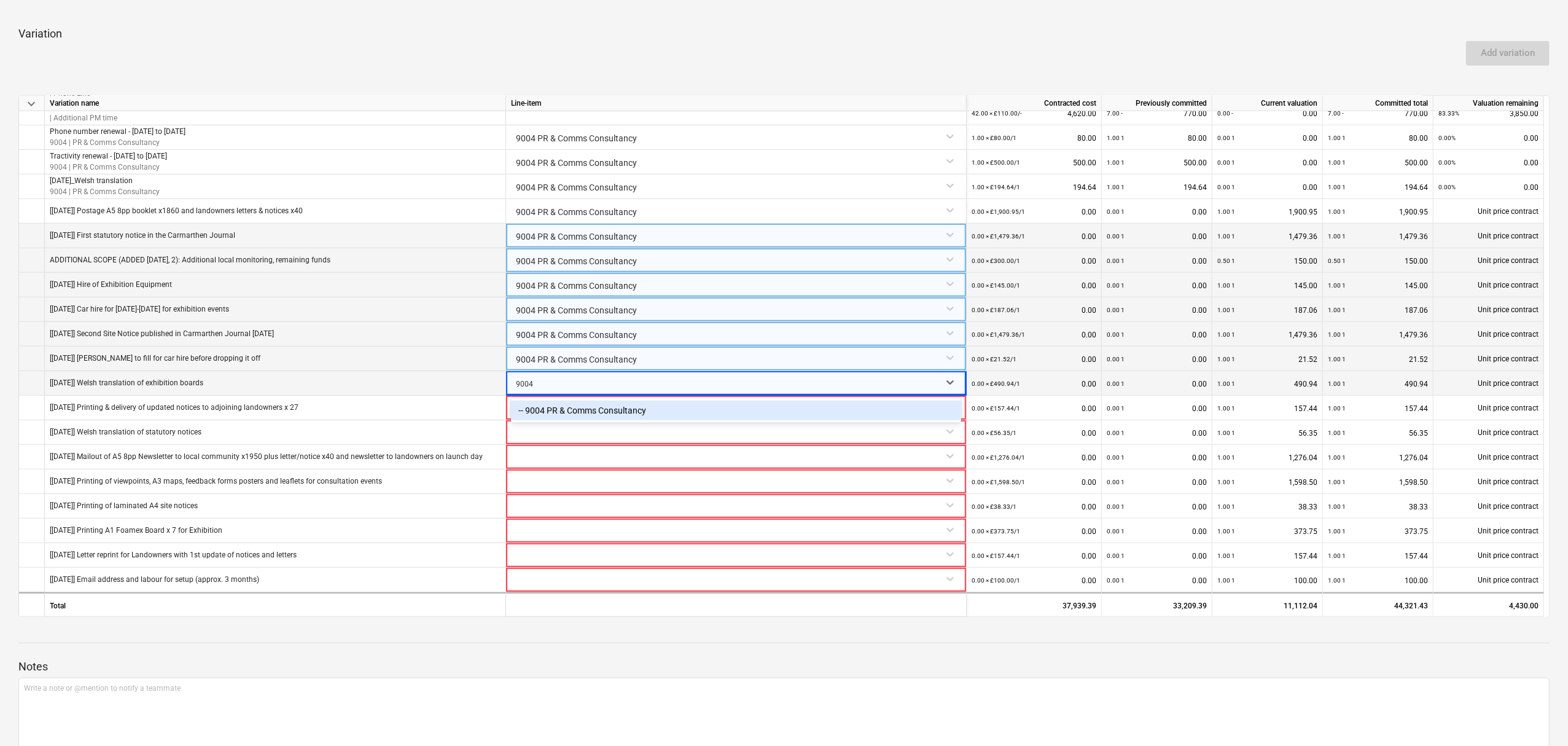
click at [609, 413] on div "-- 9004 PR & Comms Consultancy" at bounding box center [736, 410] width 450 height 20
click at [582, 398] on div at bounding box center [736, 406] width 450 height 21
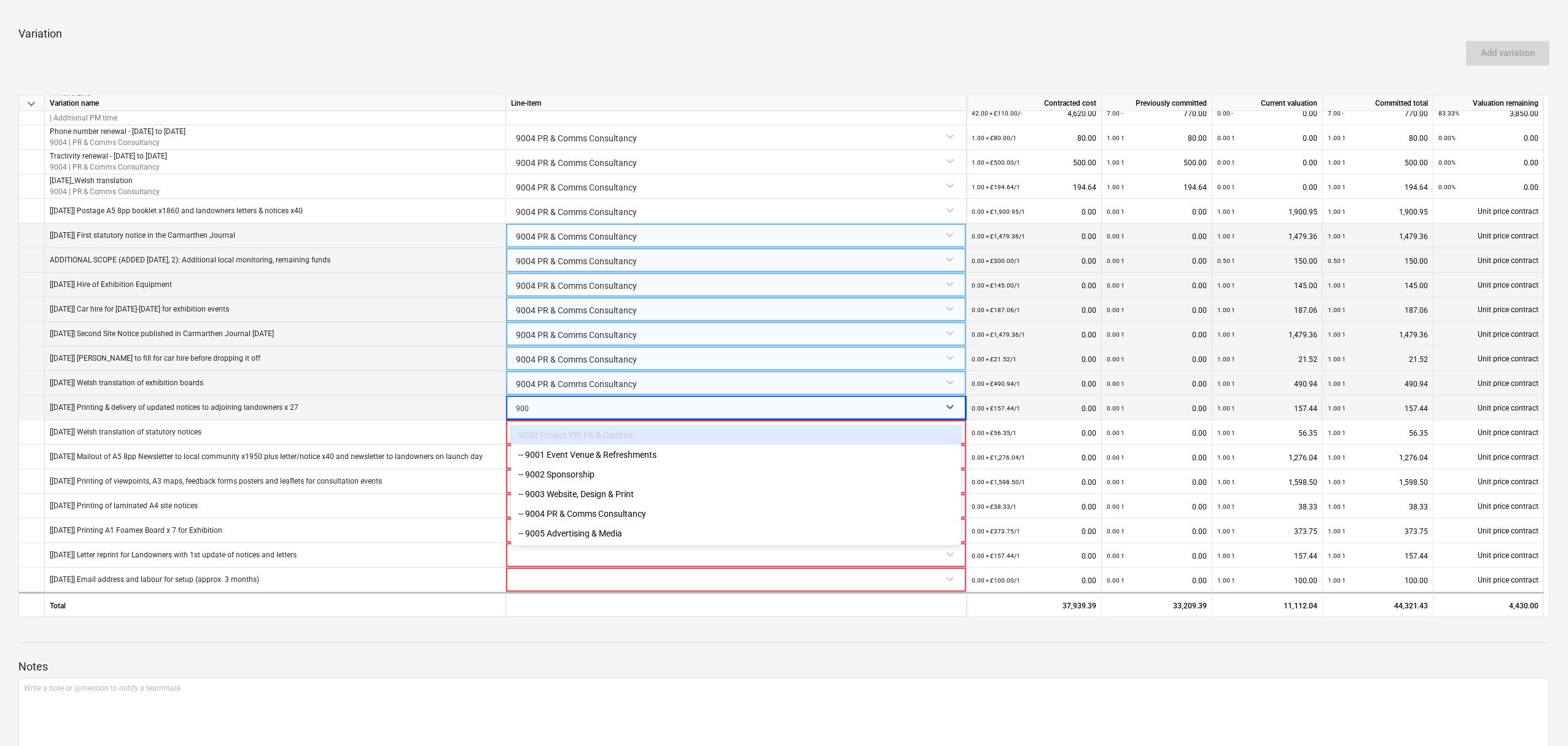
type input "9004"
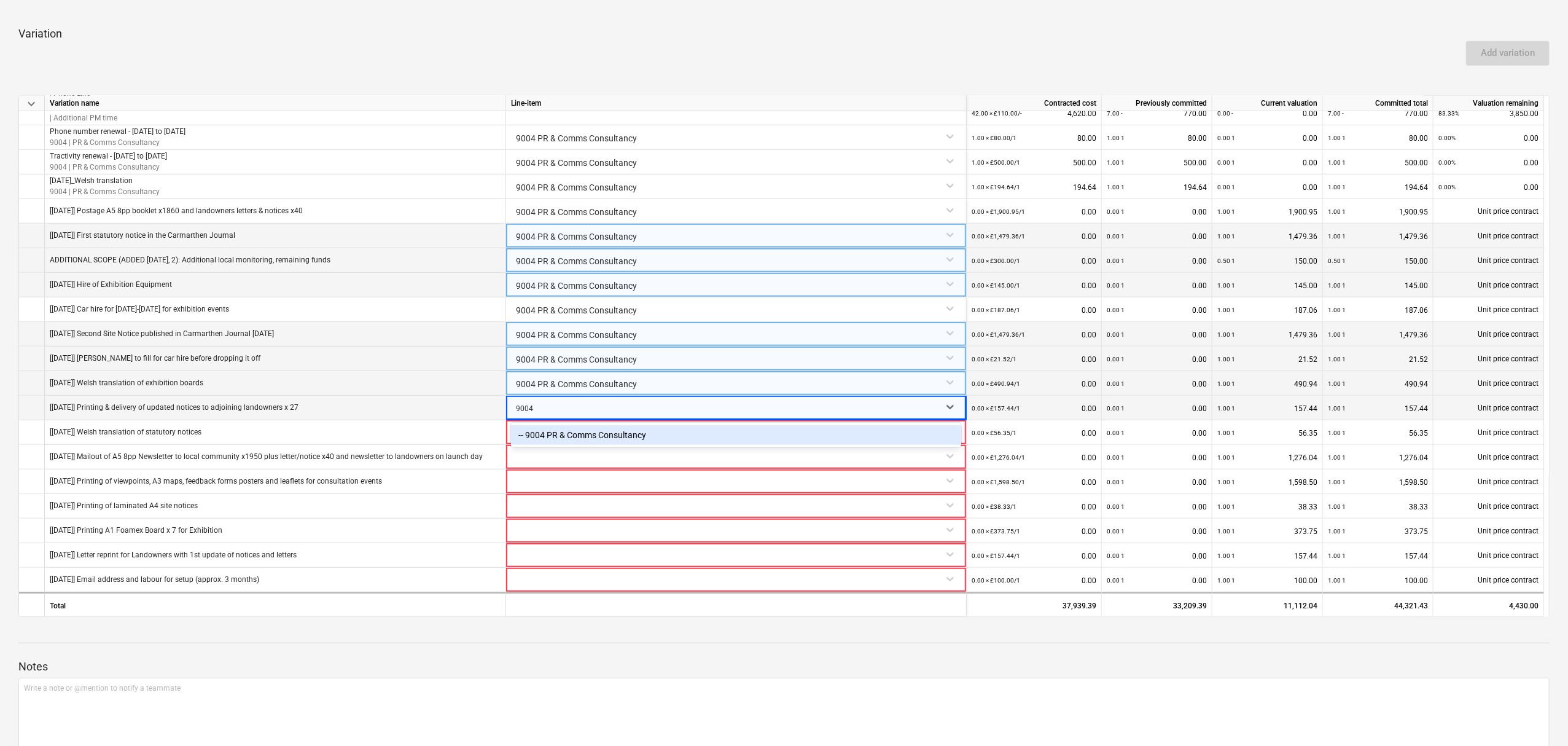
click at [556, 430] on div "-- 9004 PR & Comms Consultancy" at bounding box center [736, 434] width 450 height 20
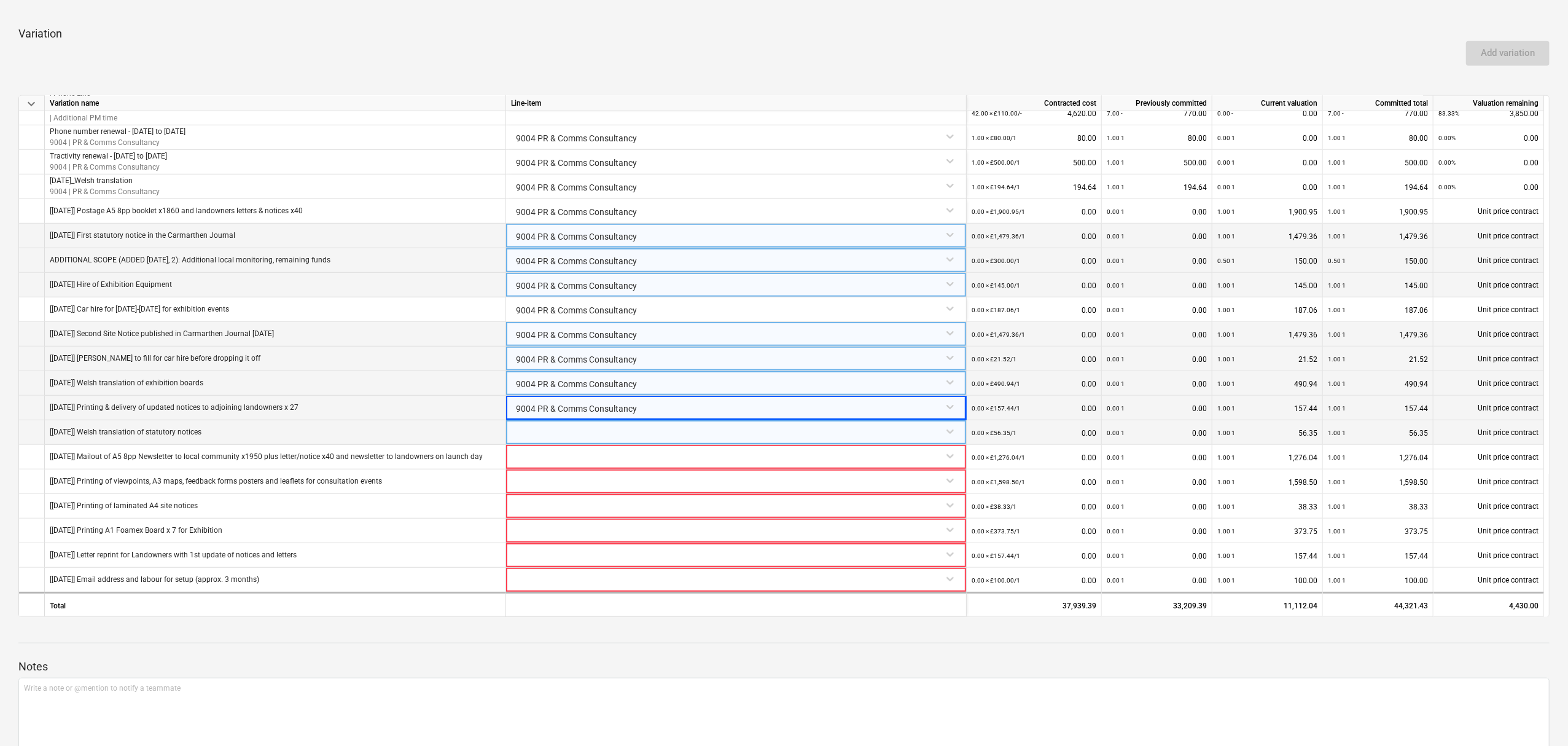
click at [553, 437] on div at bounding box center [736, 430] width 450 height 21
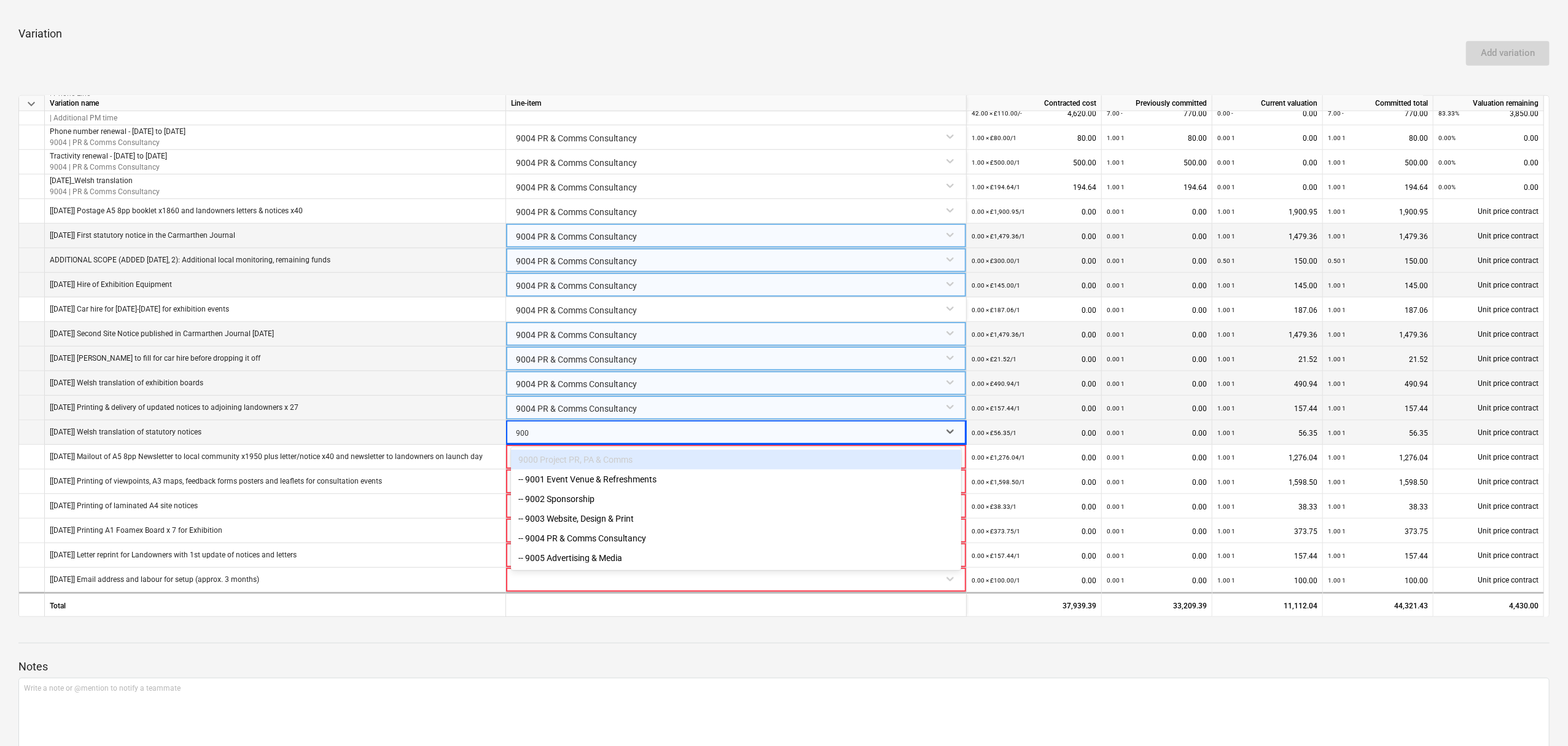
type input "9004"
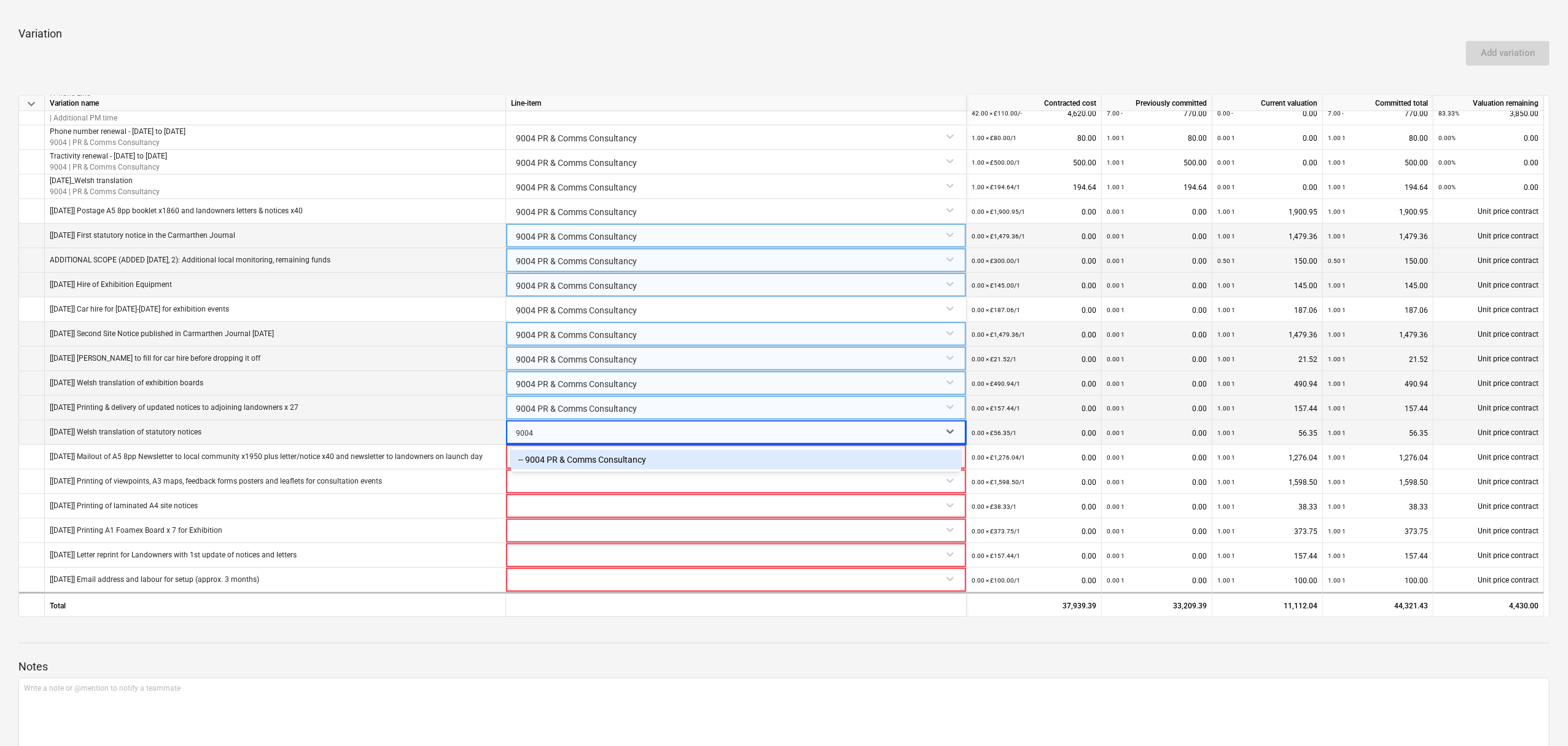
click at [558, 460] on div "-- 9004 PR & Comms Consultancy" at bounding box center [736, 459] width 450 height 20
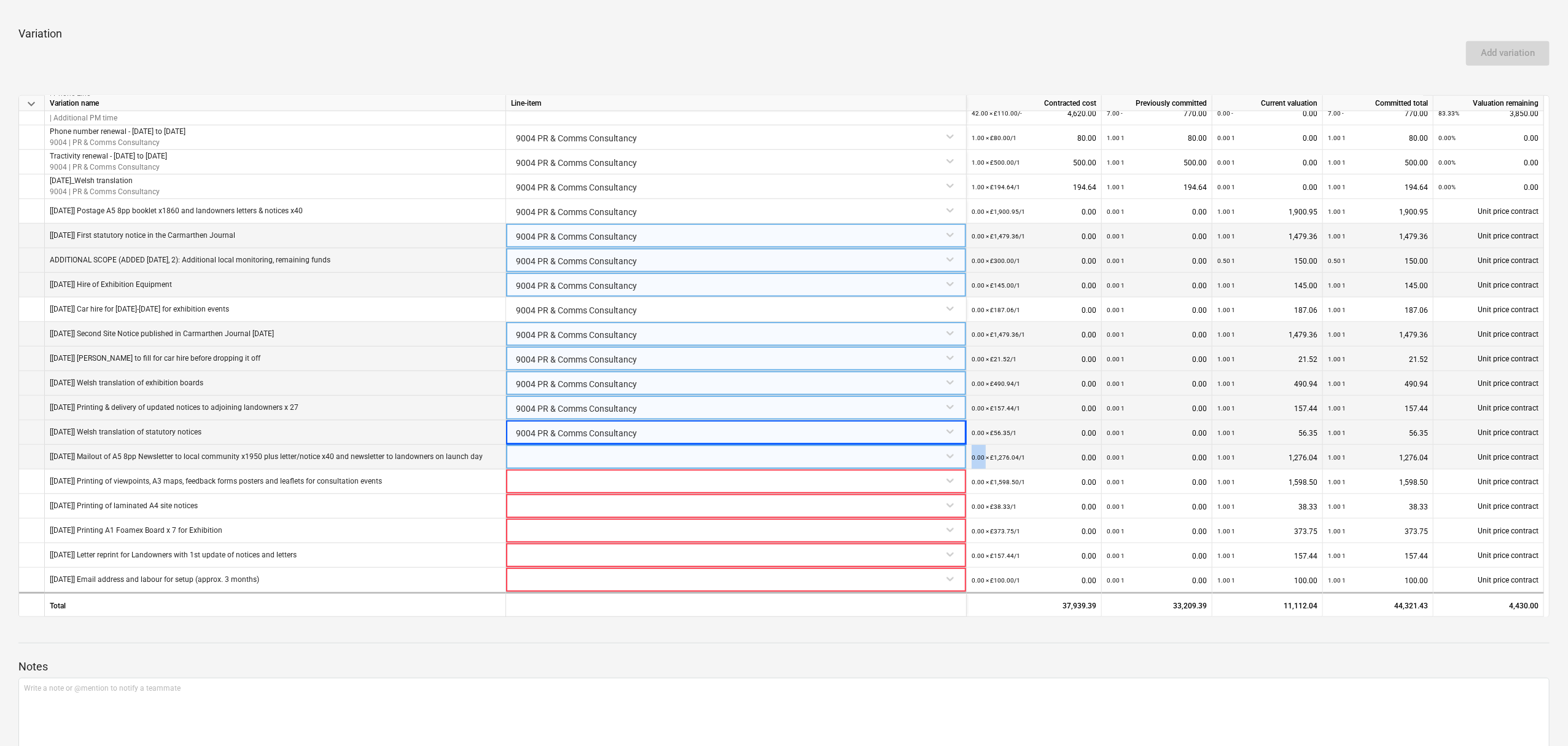
click at [557, 462] on div at bounding box center [736, 455] width 450 height 21
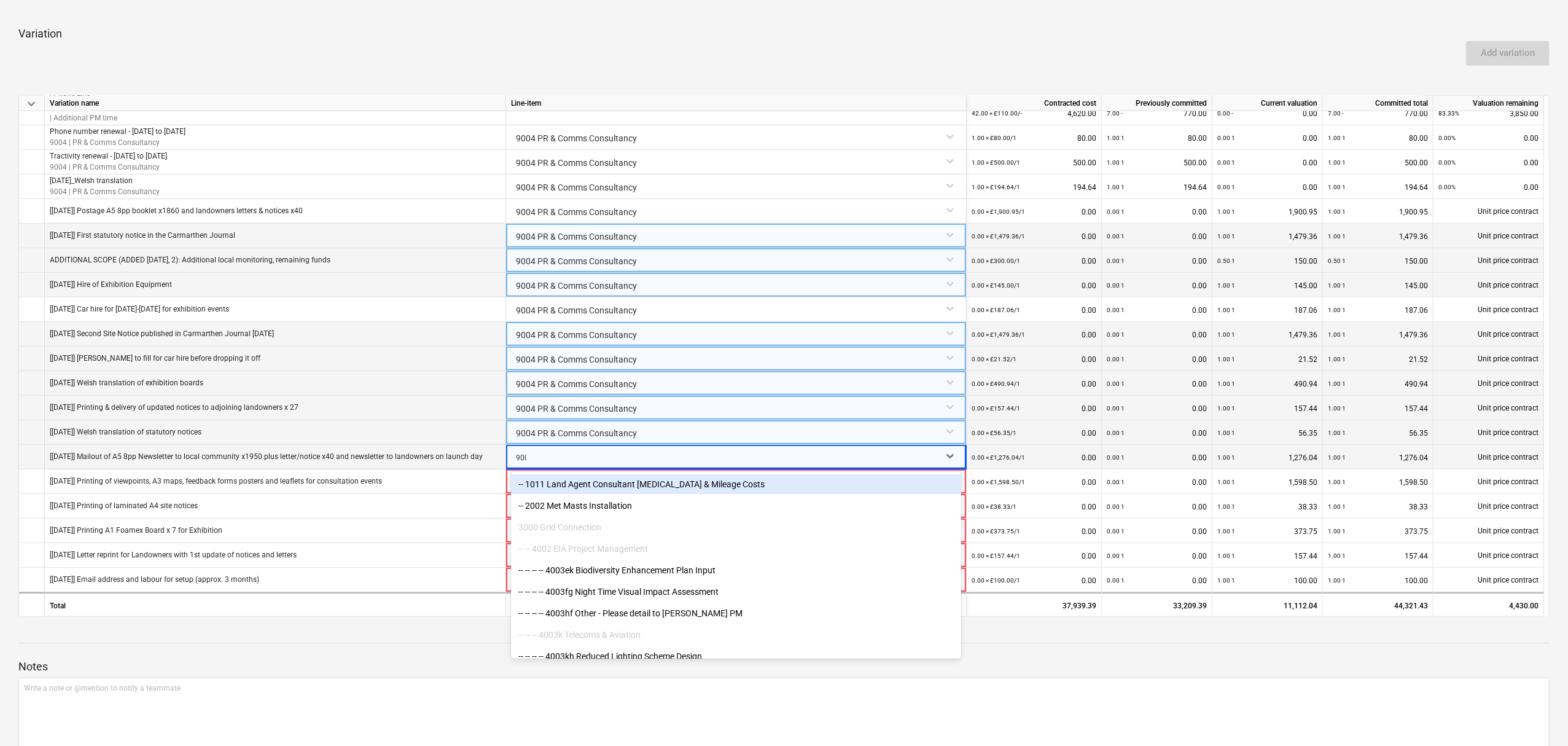
type input "9004"
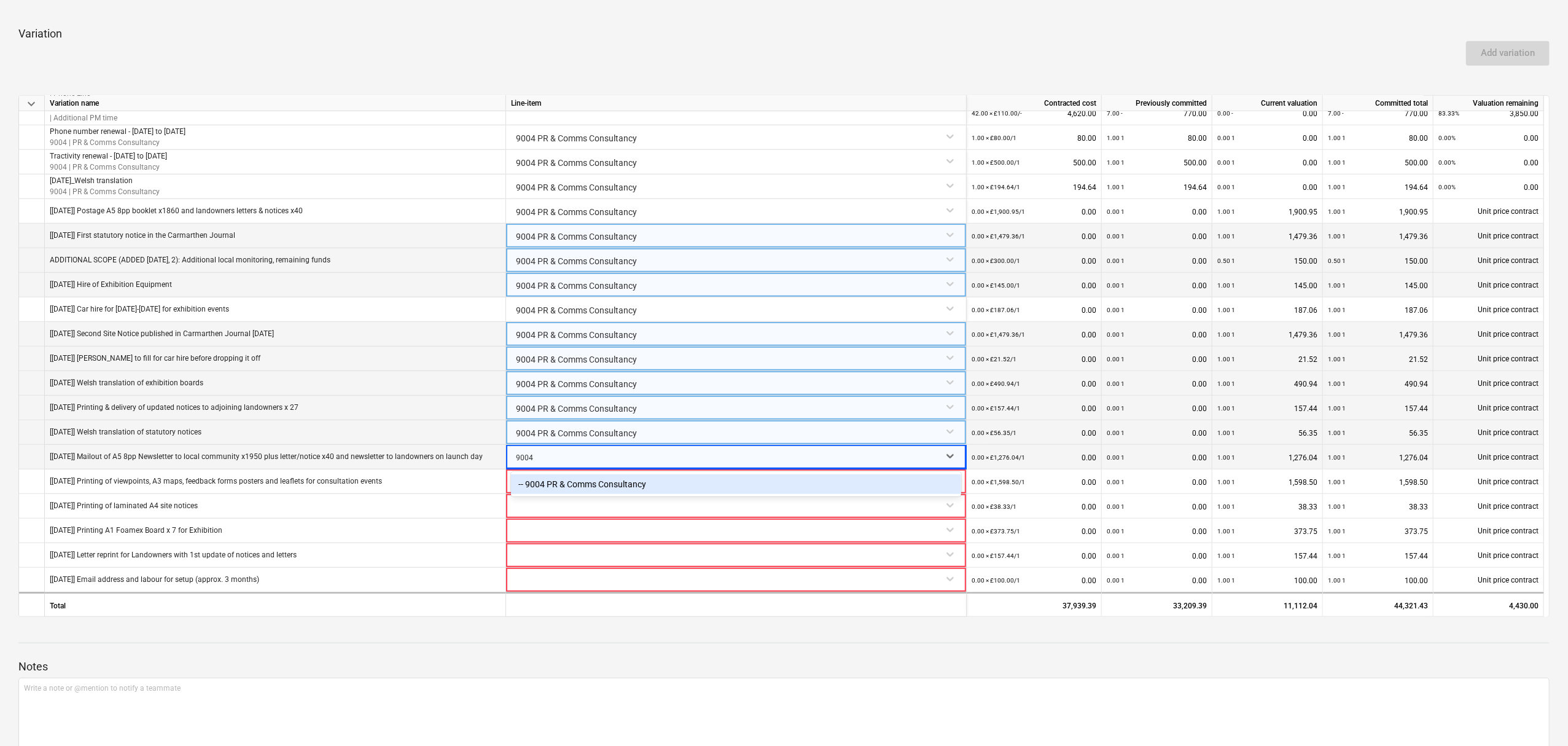
click at [556, 479] on div "-- 9004 PR & Comms Consultancy" at bounding box center [736, 484] width 450 height 20
click at [546, 482] on div at bounding box center [736, 480] width 450 height 21
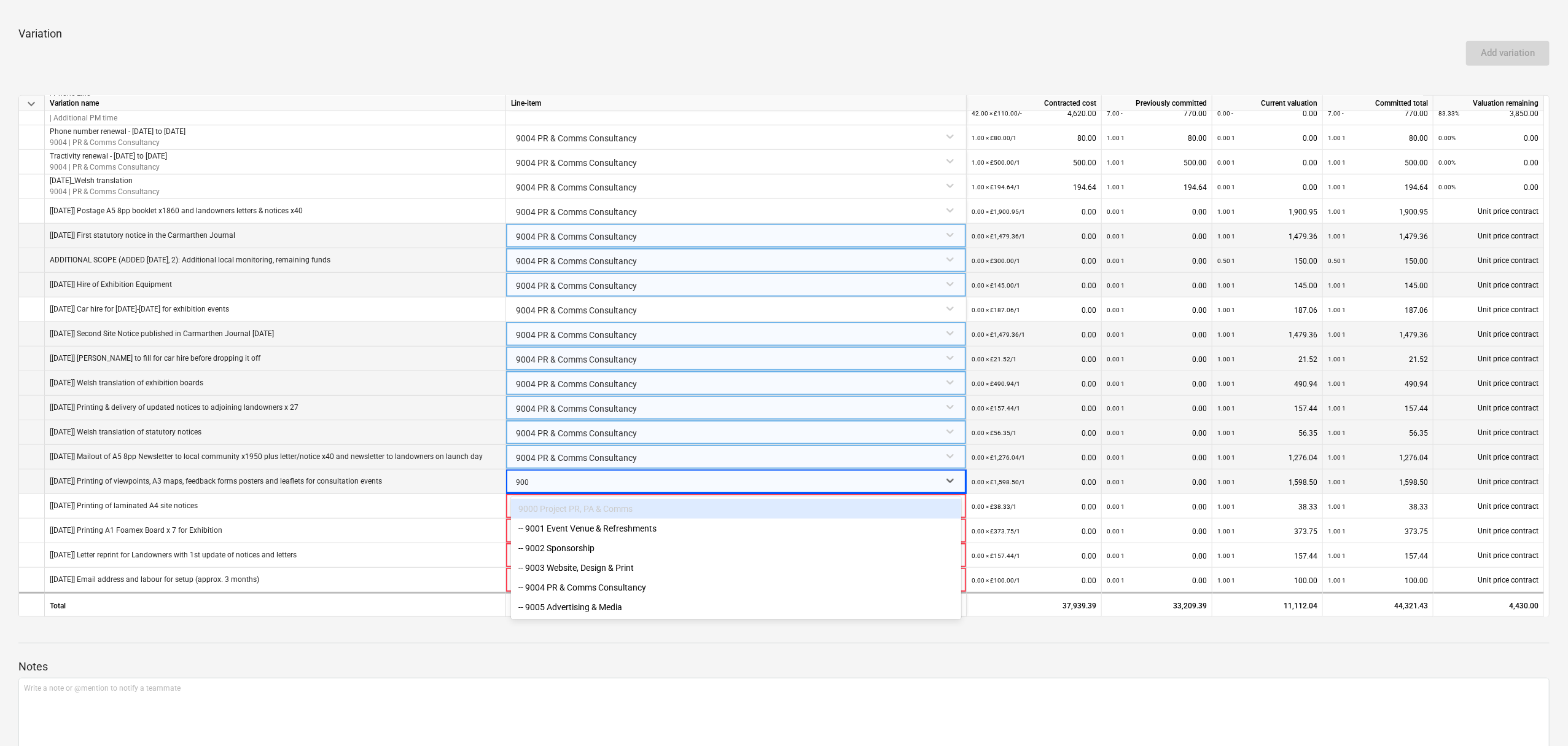
type input "9004"
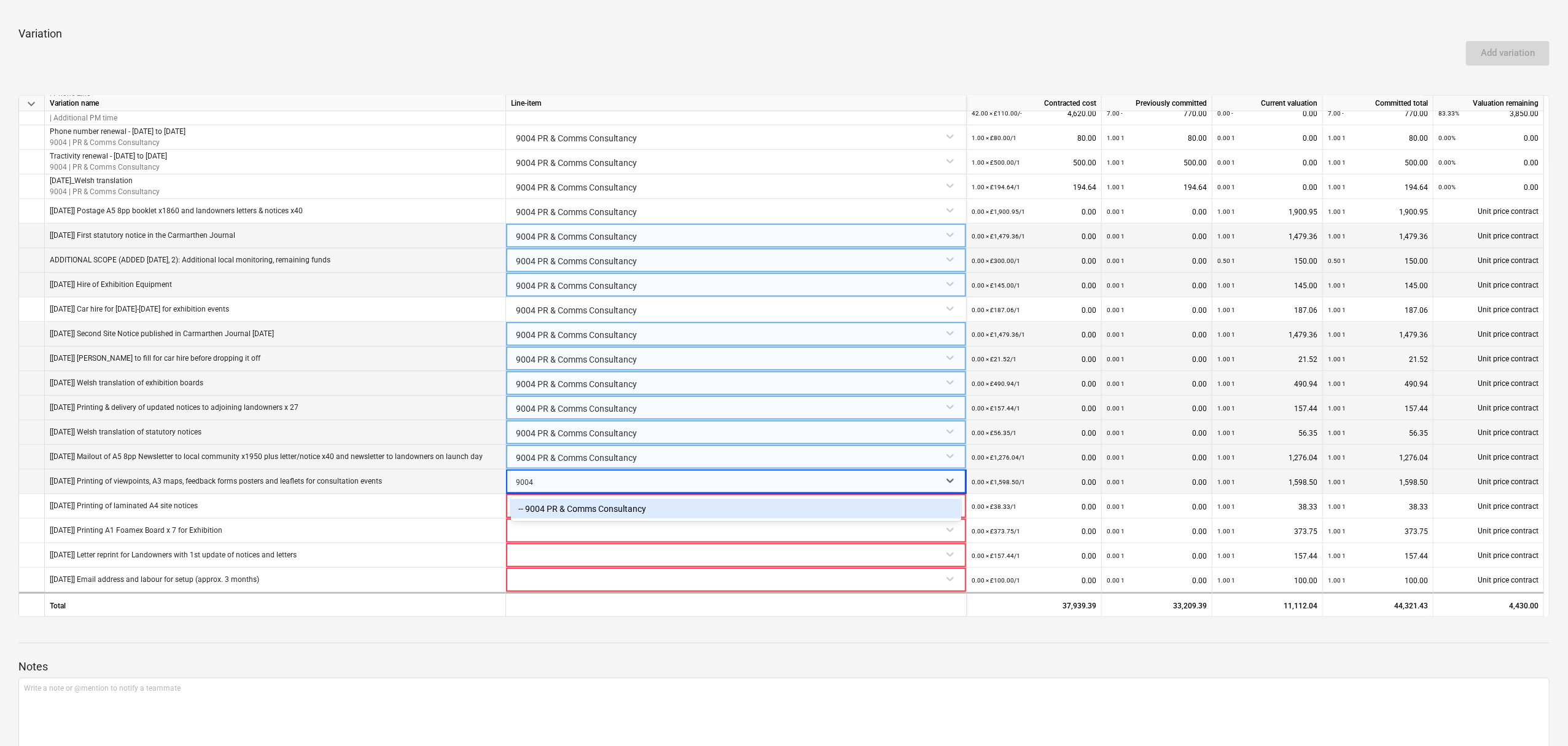
click at [554, 503] on div "-- 9004 PR & Comms Consultancy" at bounding box center [736, 508] width 450 height 20
click at [549, 512] on div at bounding box center [736, 504] width 450 height 21
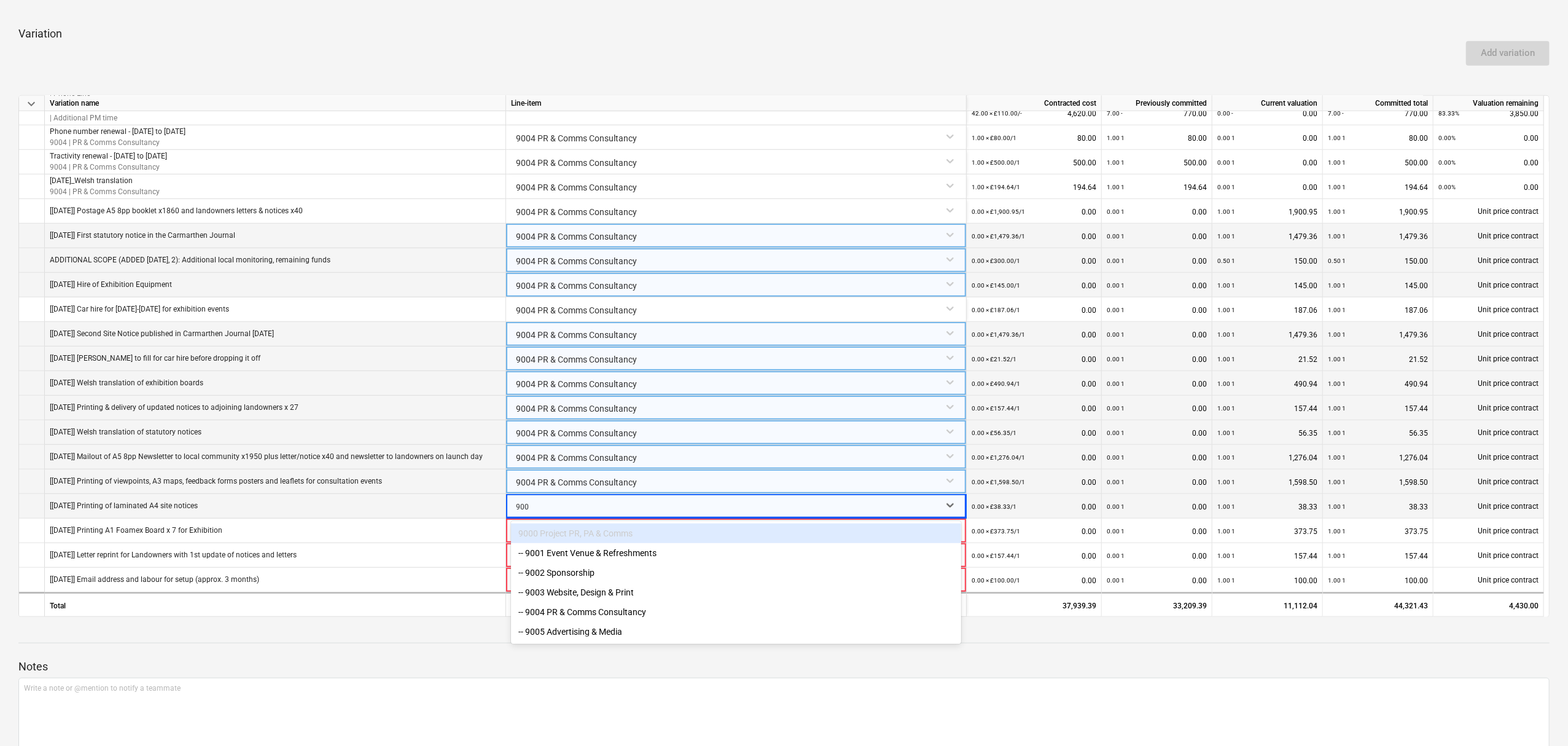
type input "9004"
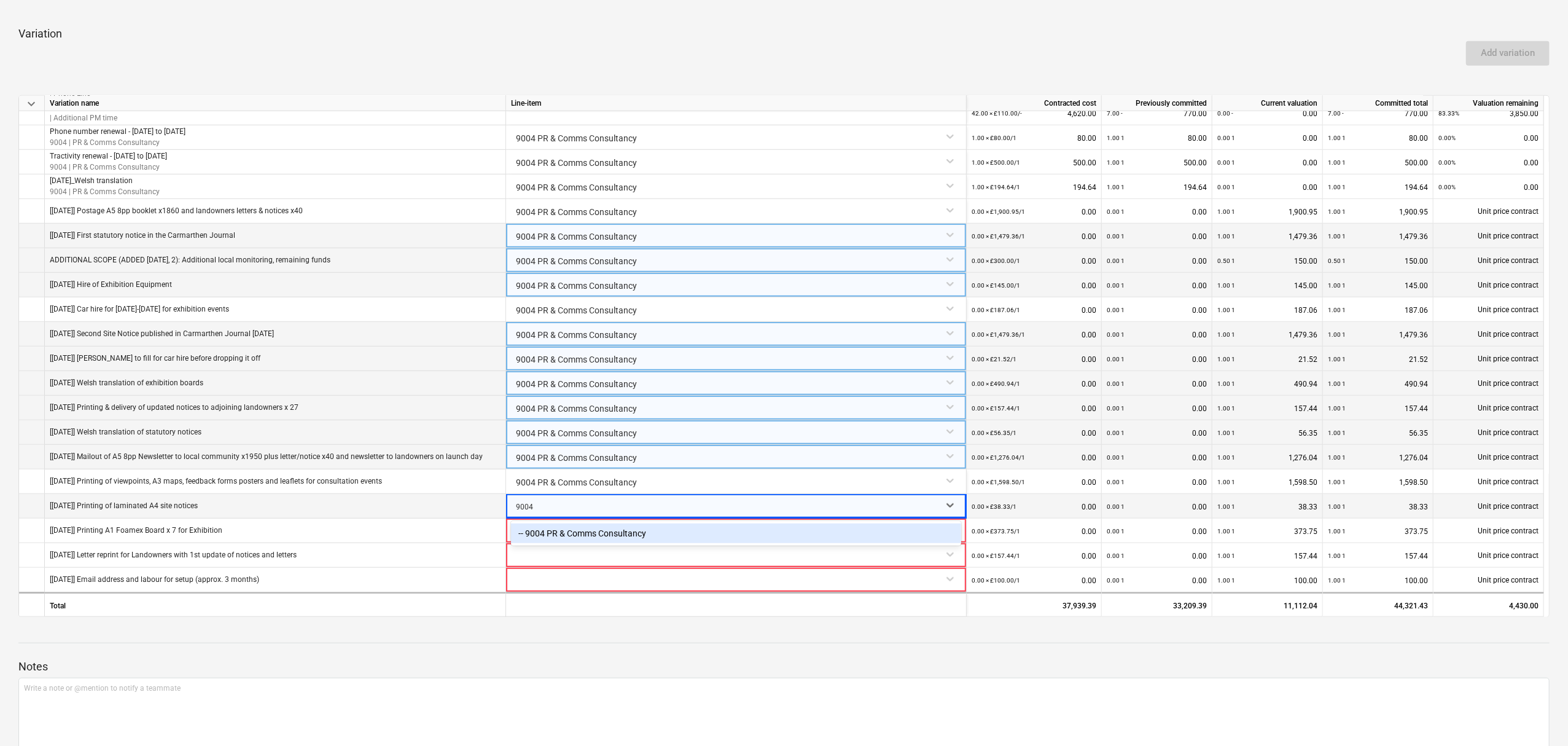
click at [552, 531] on div "-- 9004 PR & Comms Consultancy" at bounding box center [736, 533] width 450 height 20
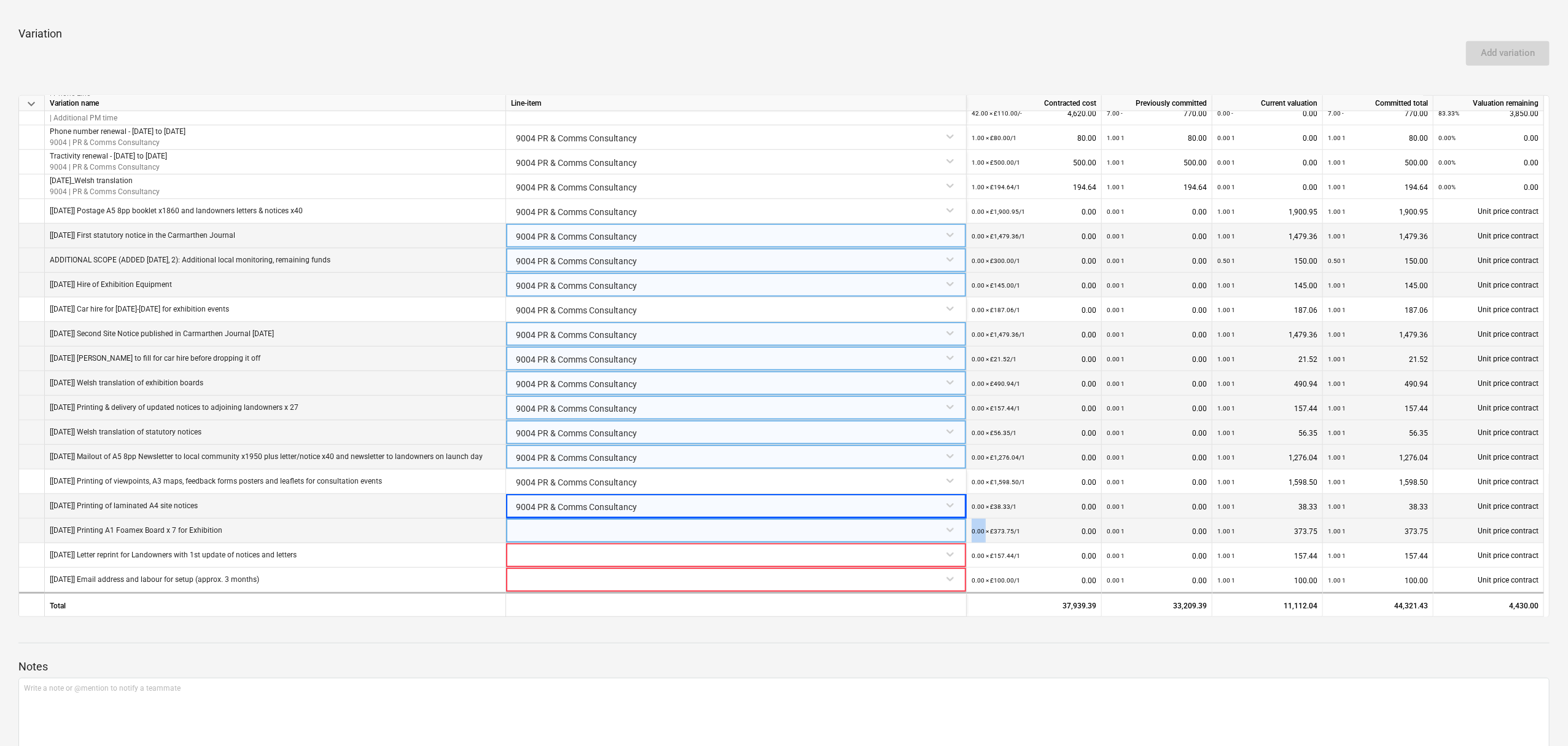
click at [551, 531] on div at bounding box center [736, 529] width 450 height 21
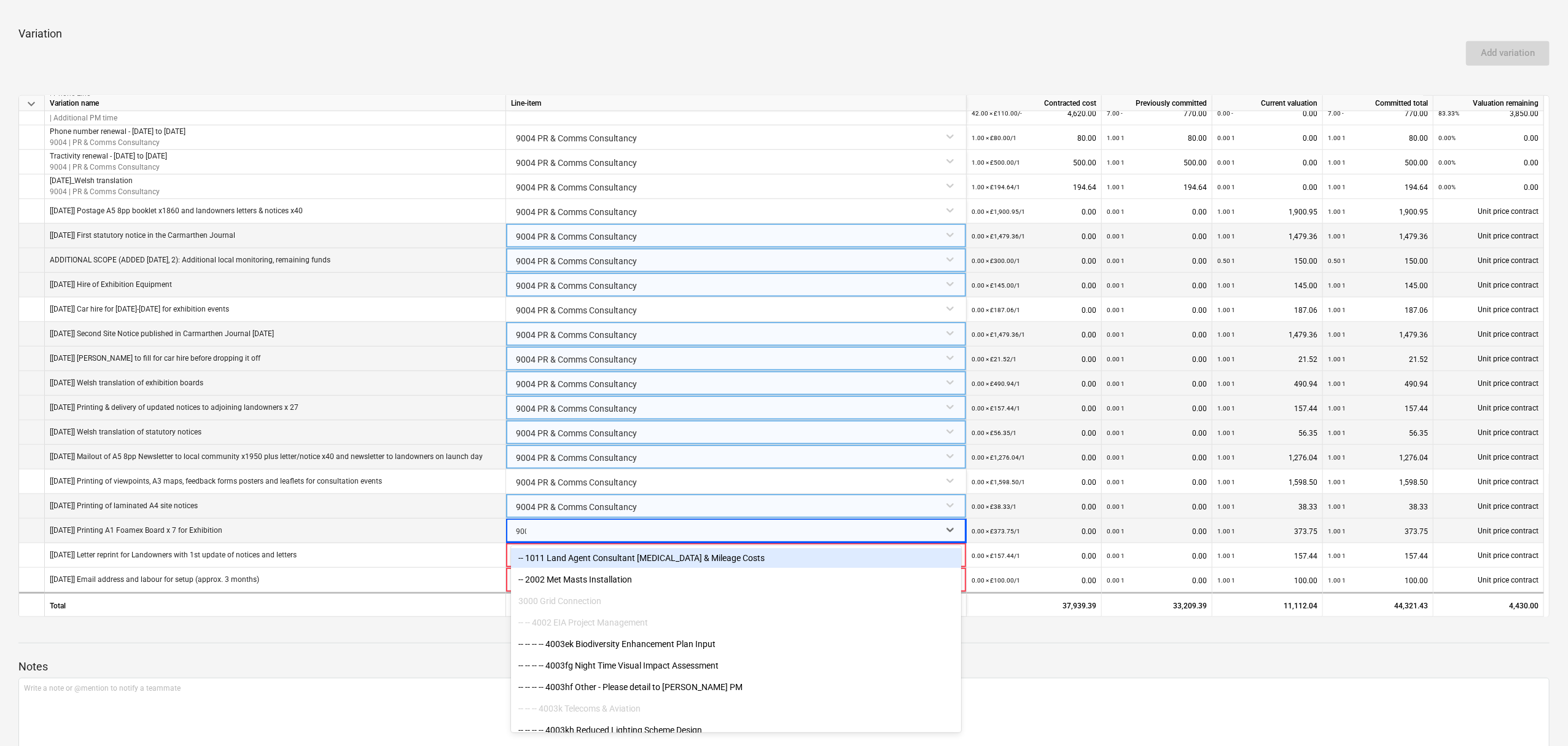
type input "9004"
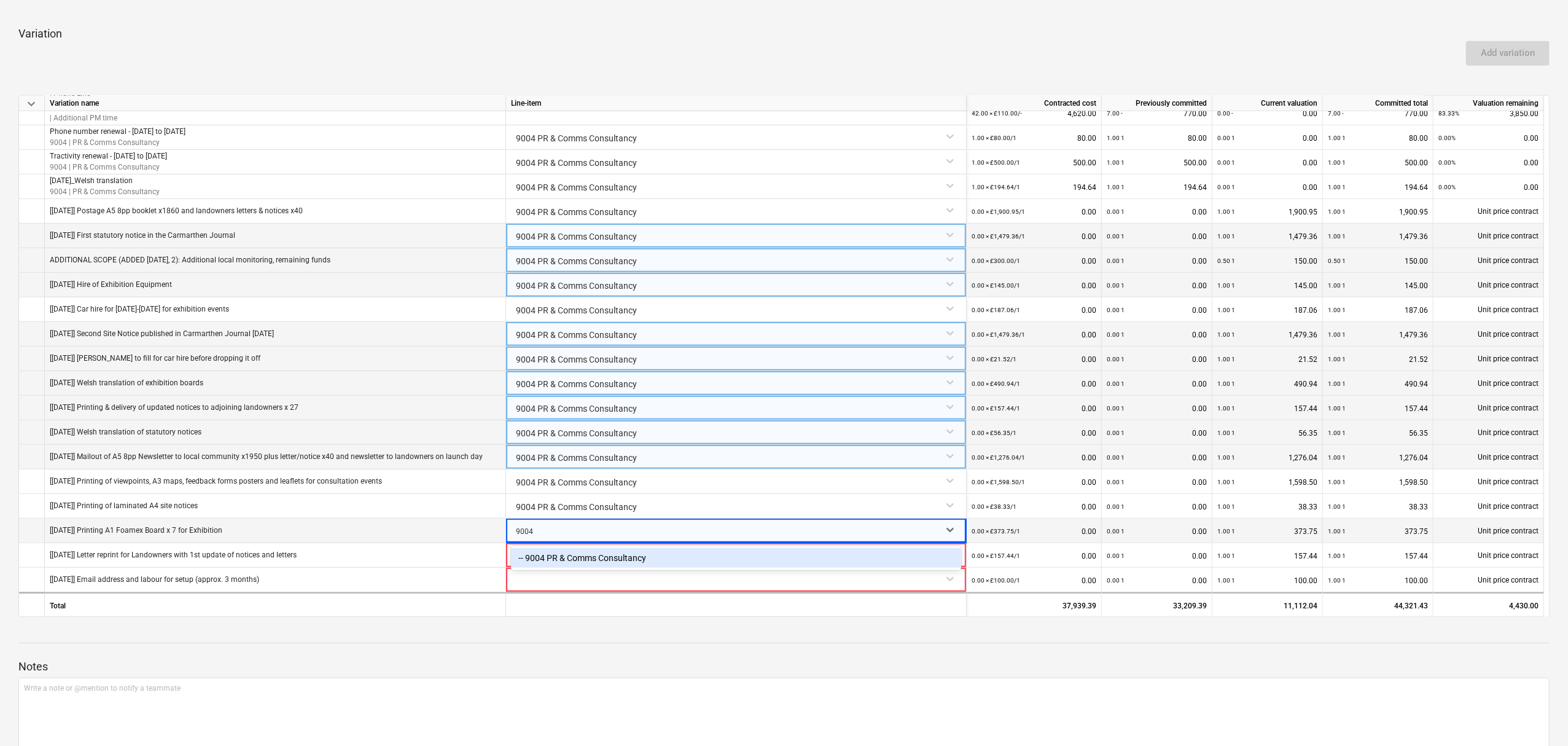
click at [582, 558] on div "-- 9004 PR & Comms Consultancy" at bounding box center [736, 557] width 450 height 20
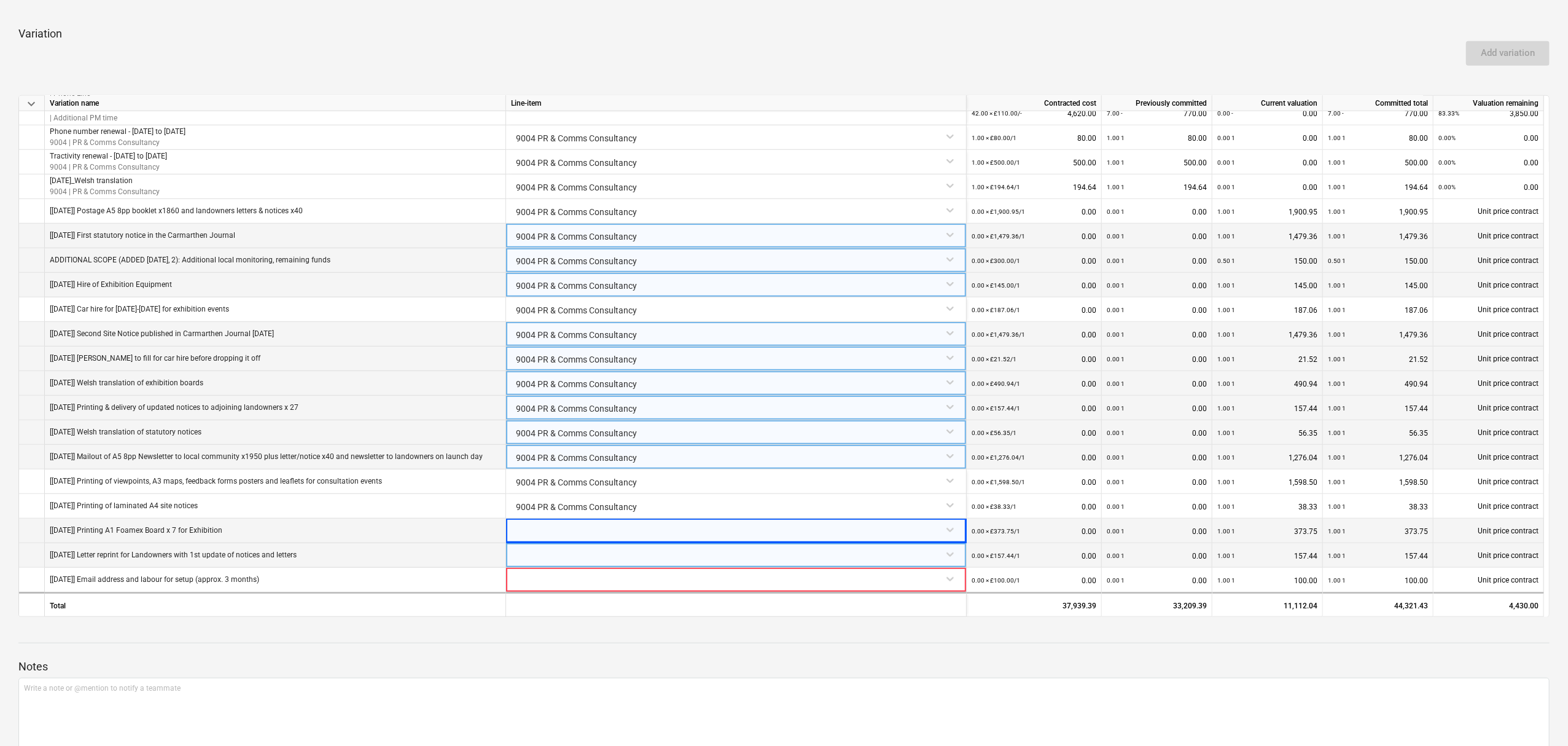
click at [565, 559] on div at bounding box center [736, 553] width 450 height 21
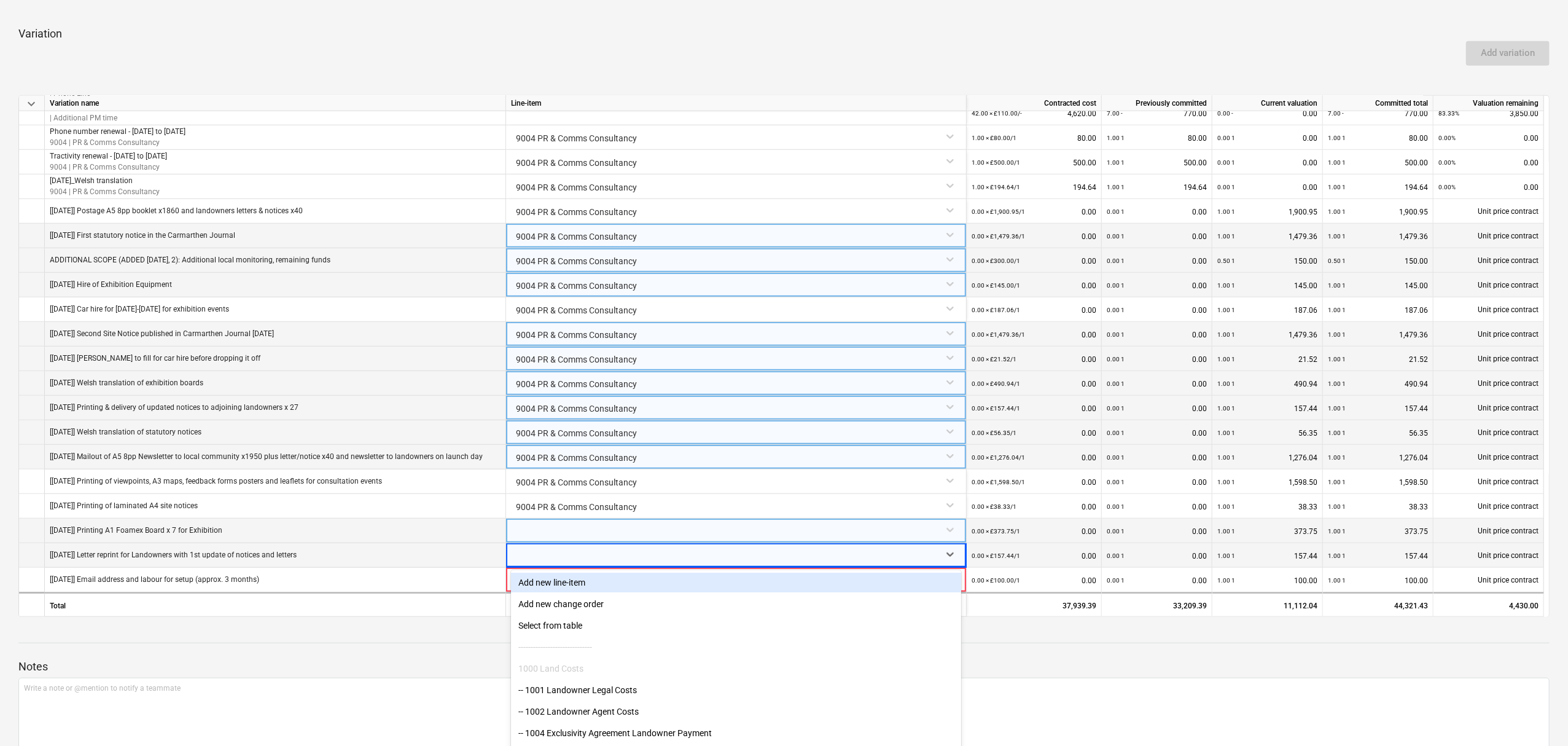
scroll to position [784, 0]
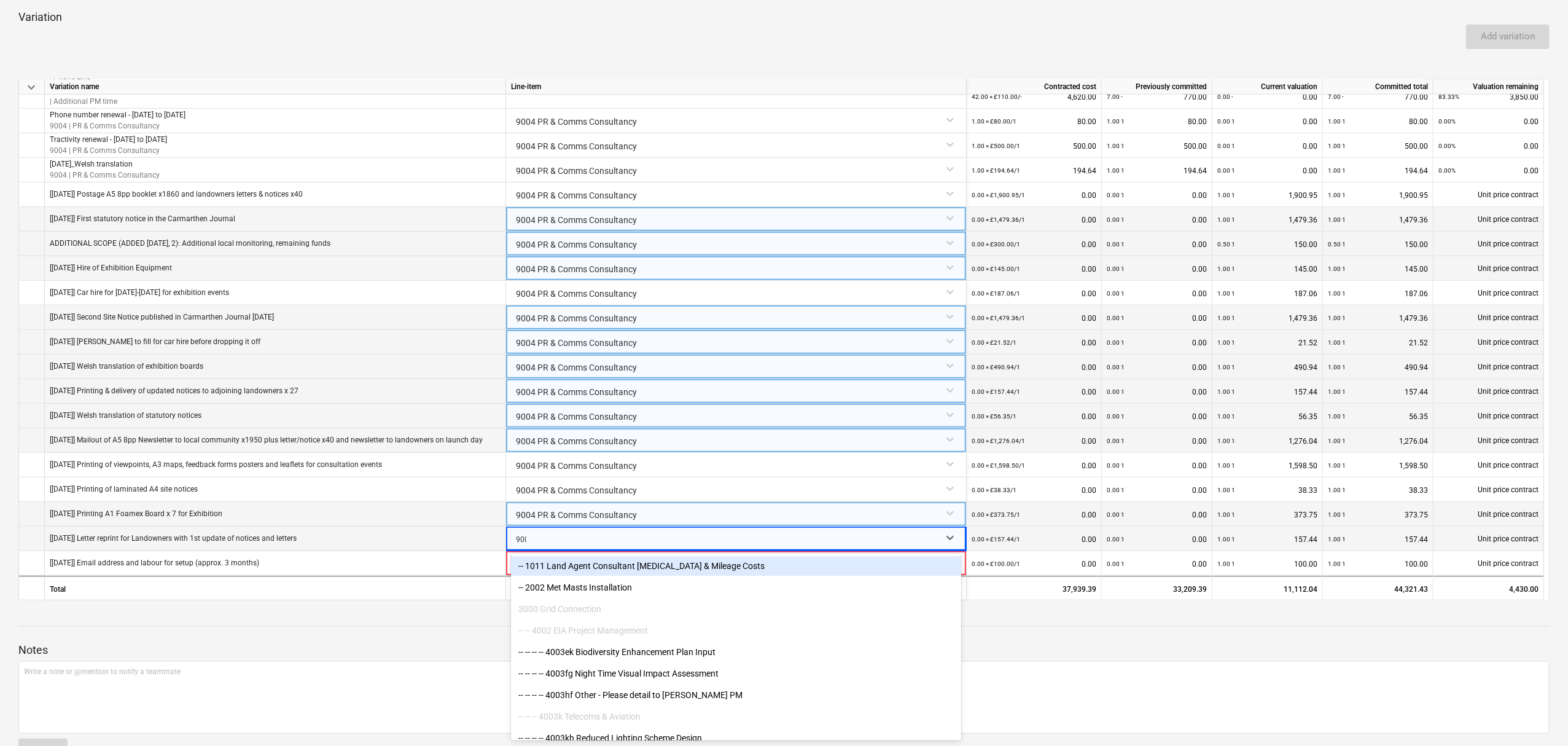
type input "9004"
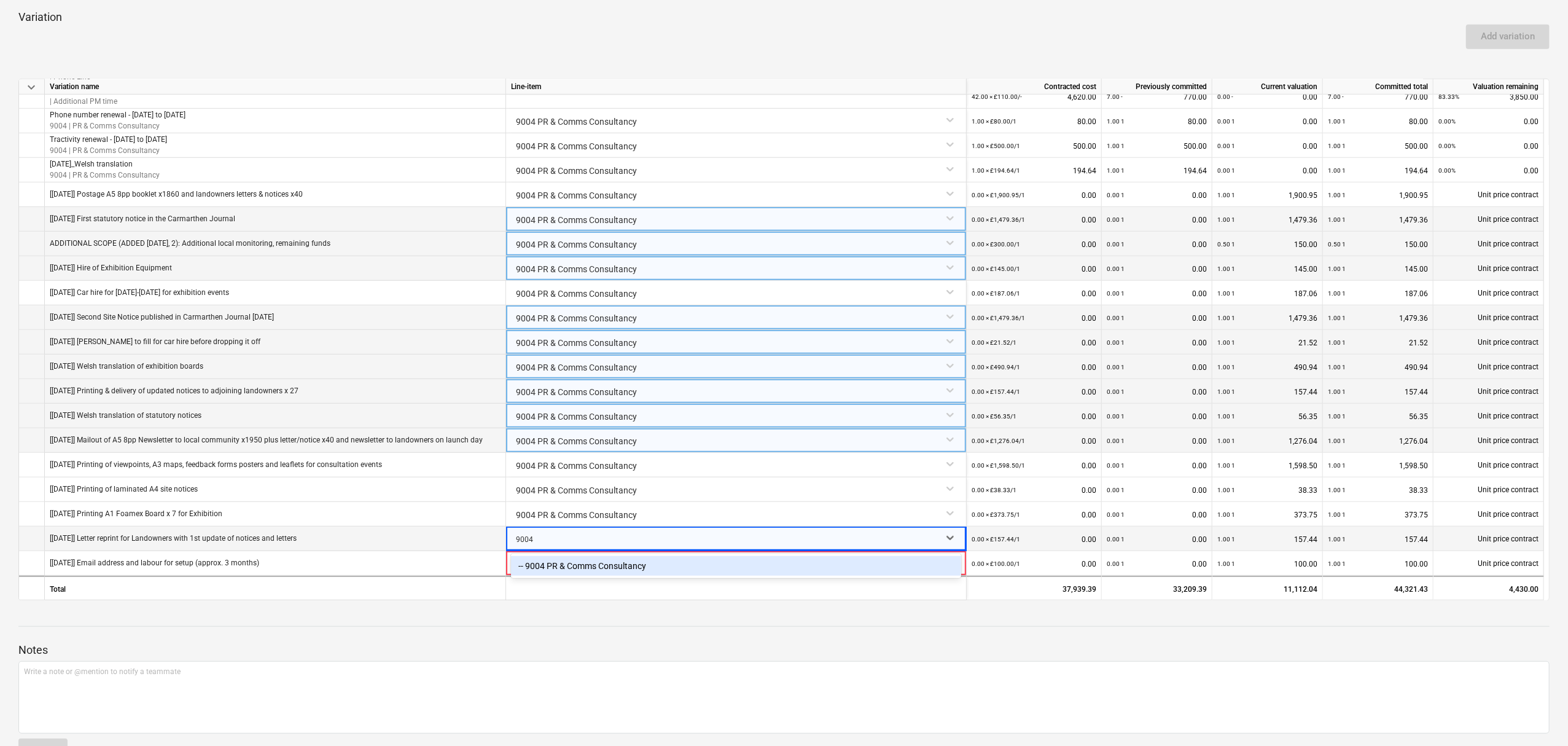
click at [571, 568] on div "-- 9004 PR & Comms Consultancy" at bounding box center [736, 566] width 450 height 20
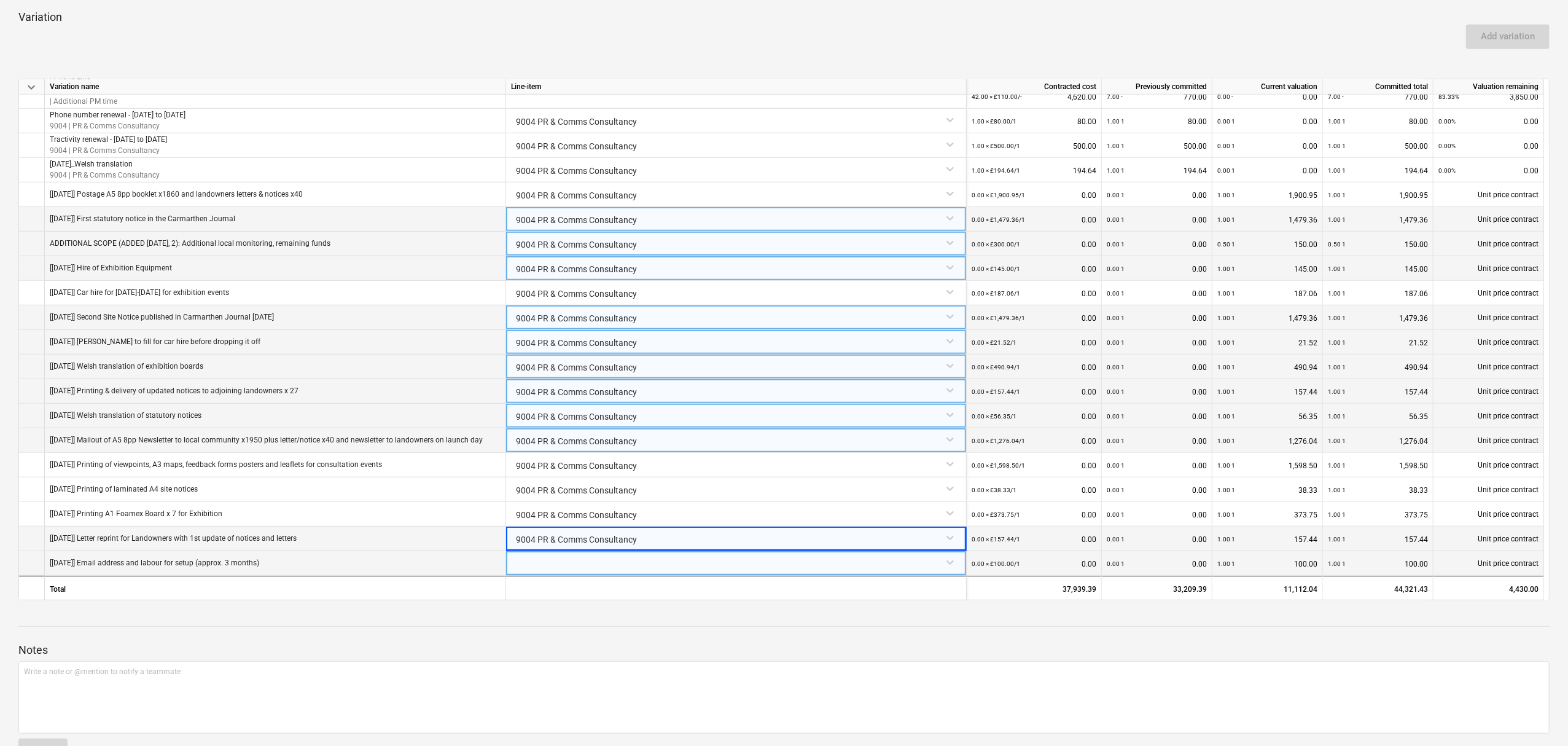
click at [561, 563] on div at bounding box center [736, 562] width 450 height 21
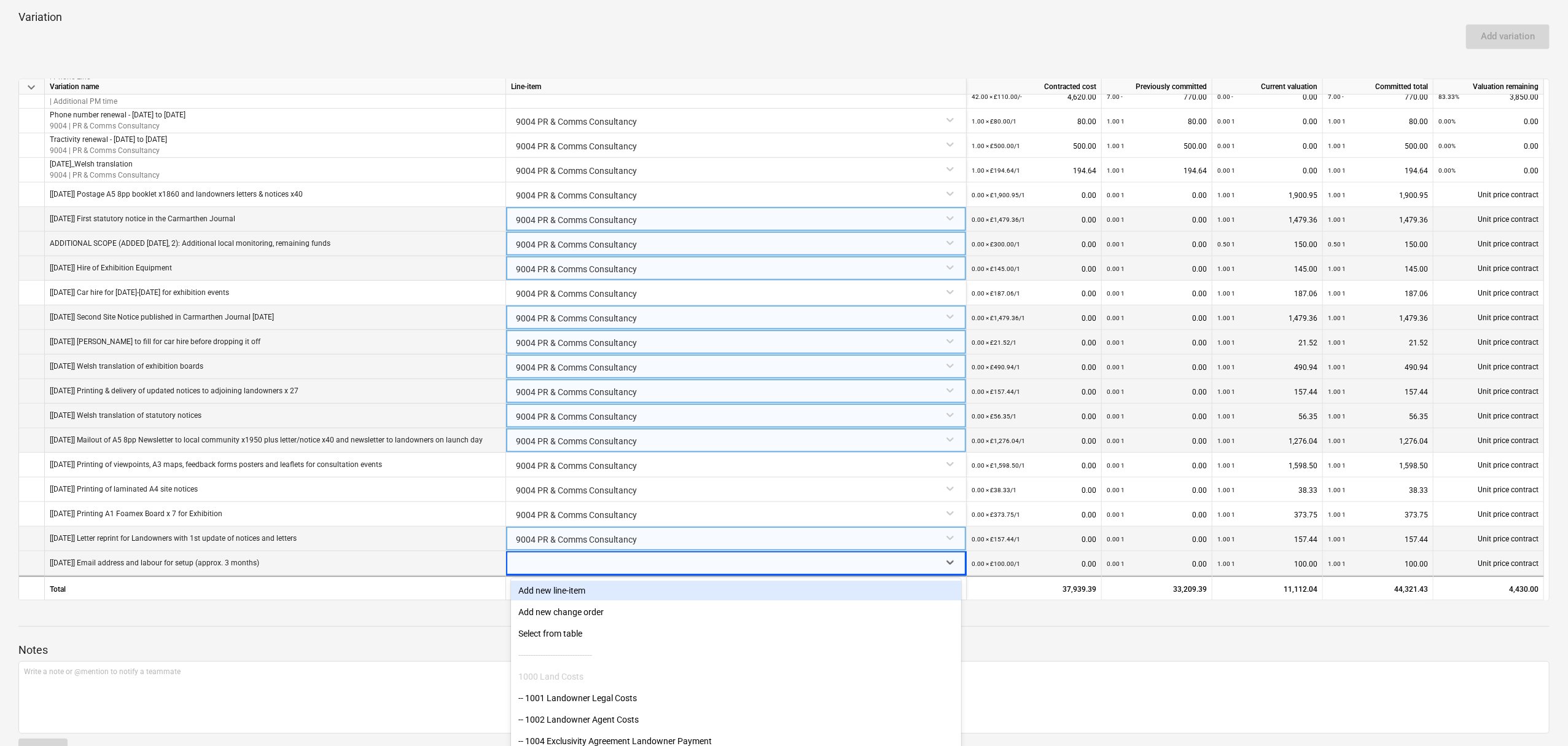
scroll to position [808, 0]
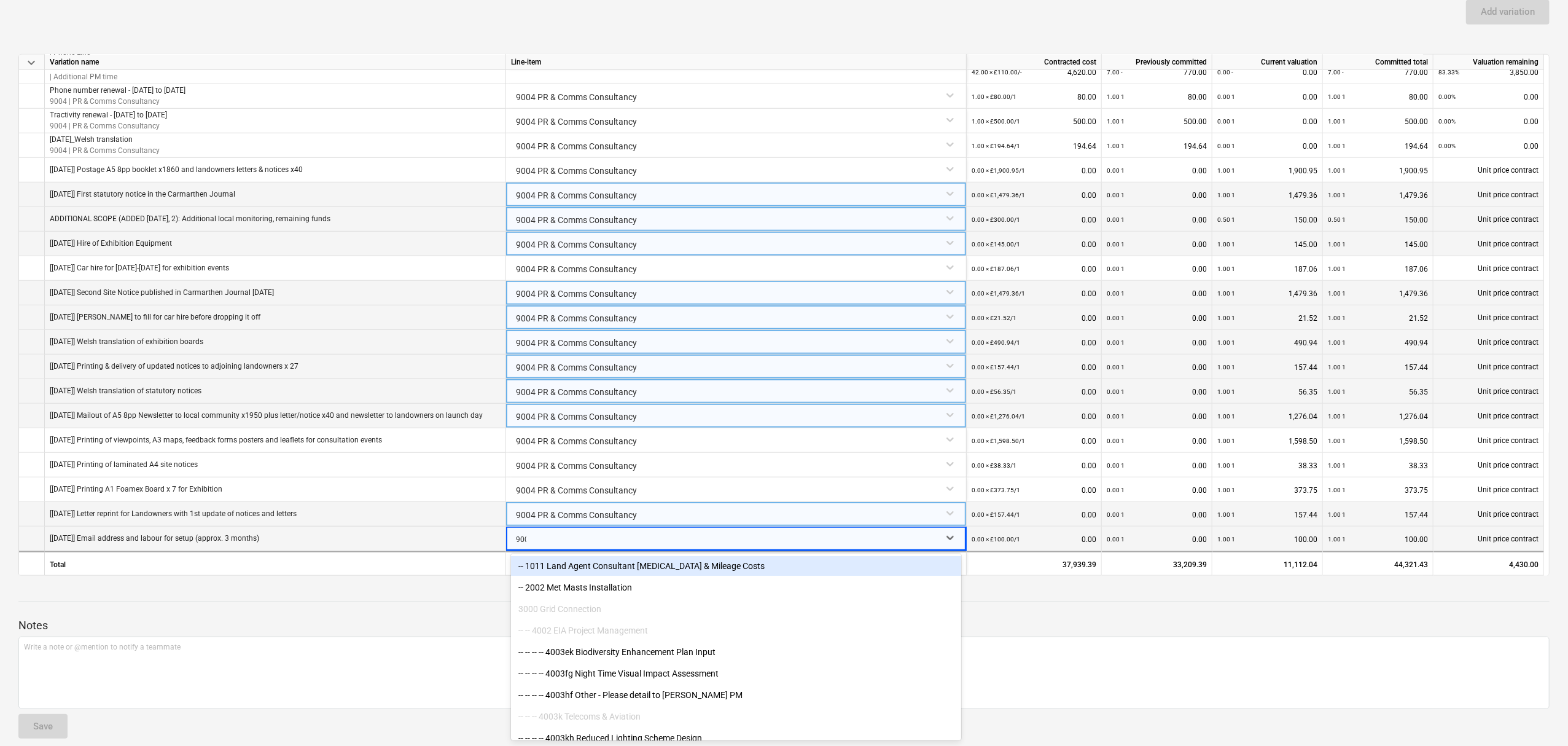
type input "9004"
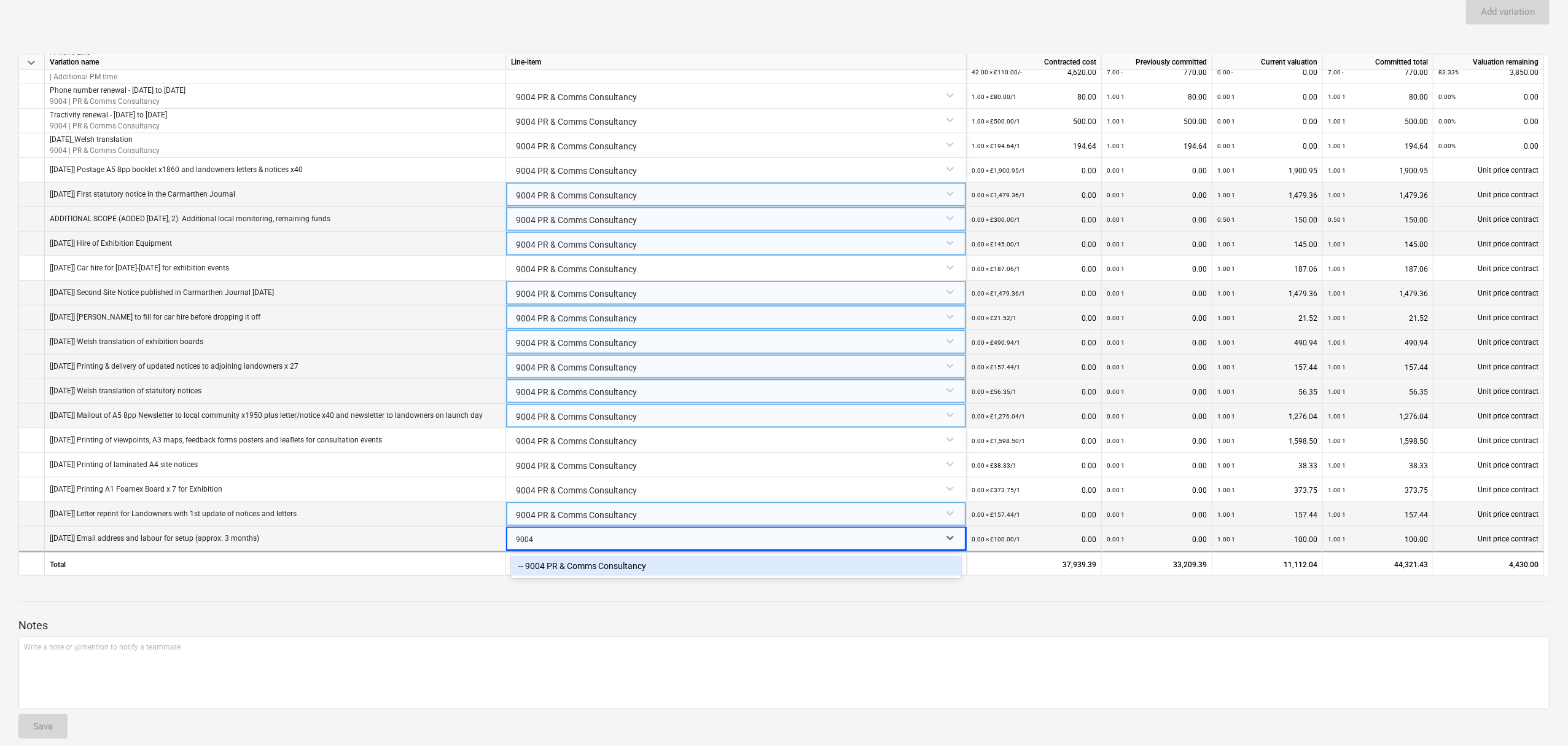
click at [575, 568] on div "-- 9004 PR & Comms Consultancy" at bounding box center [736, 566] width 450 height 20
click at [643, 610] on div at bounding box center [784, 613] width 1531 height 10
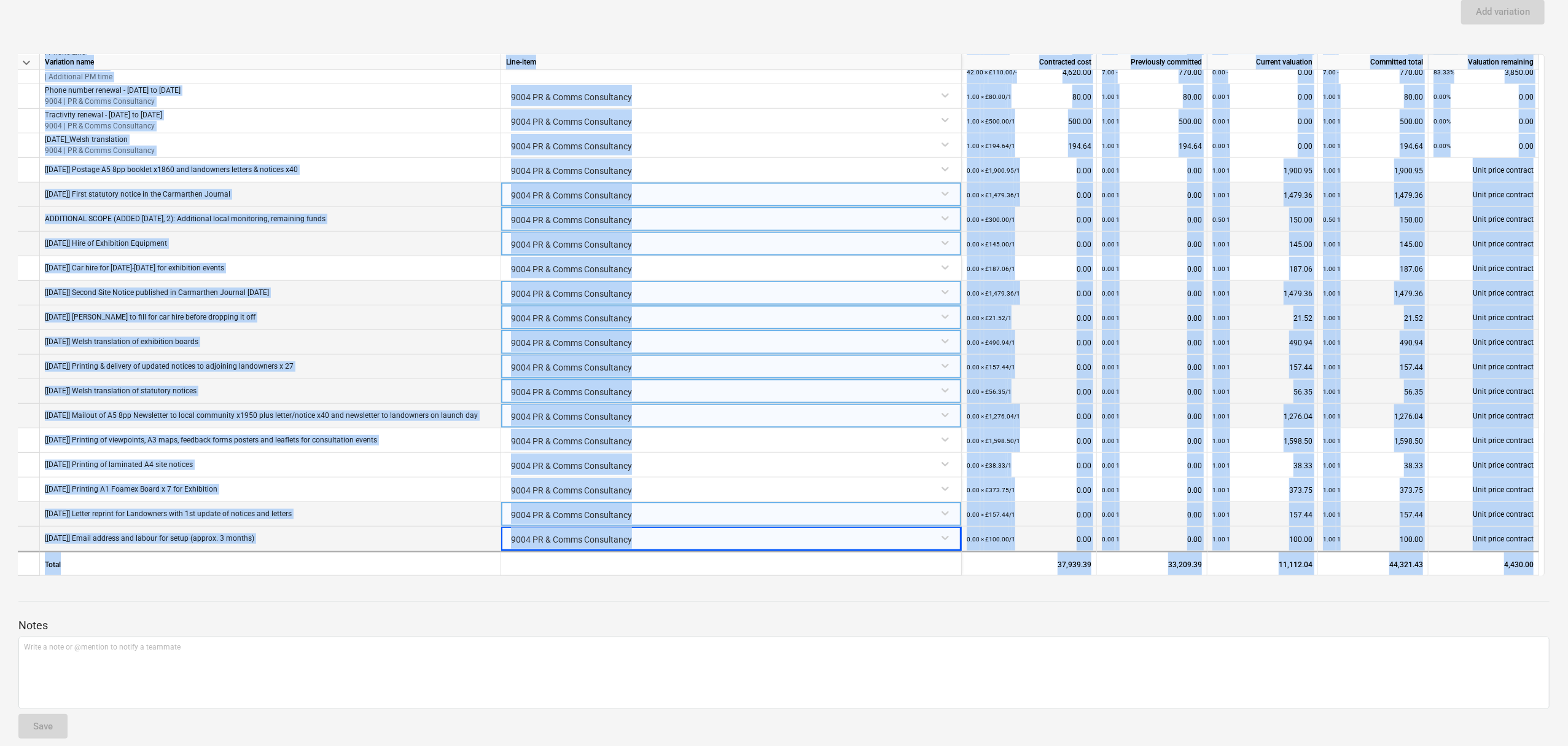
drag, startPoint x: 40, startPoint y: 35, endPoint x: 1436, endPoint y: 595, distance: 1504.1
click at [1436, 595] on div "Grasshopper 08092025 Reviewing notes Notes business View subcontractor delete C…" at bounding box center [784, 3] width 1568 height 1510
click at [1433, 595] on div at bounding box center [784, 590] width 1531 height 10
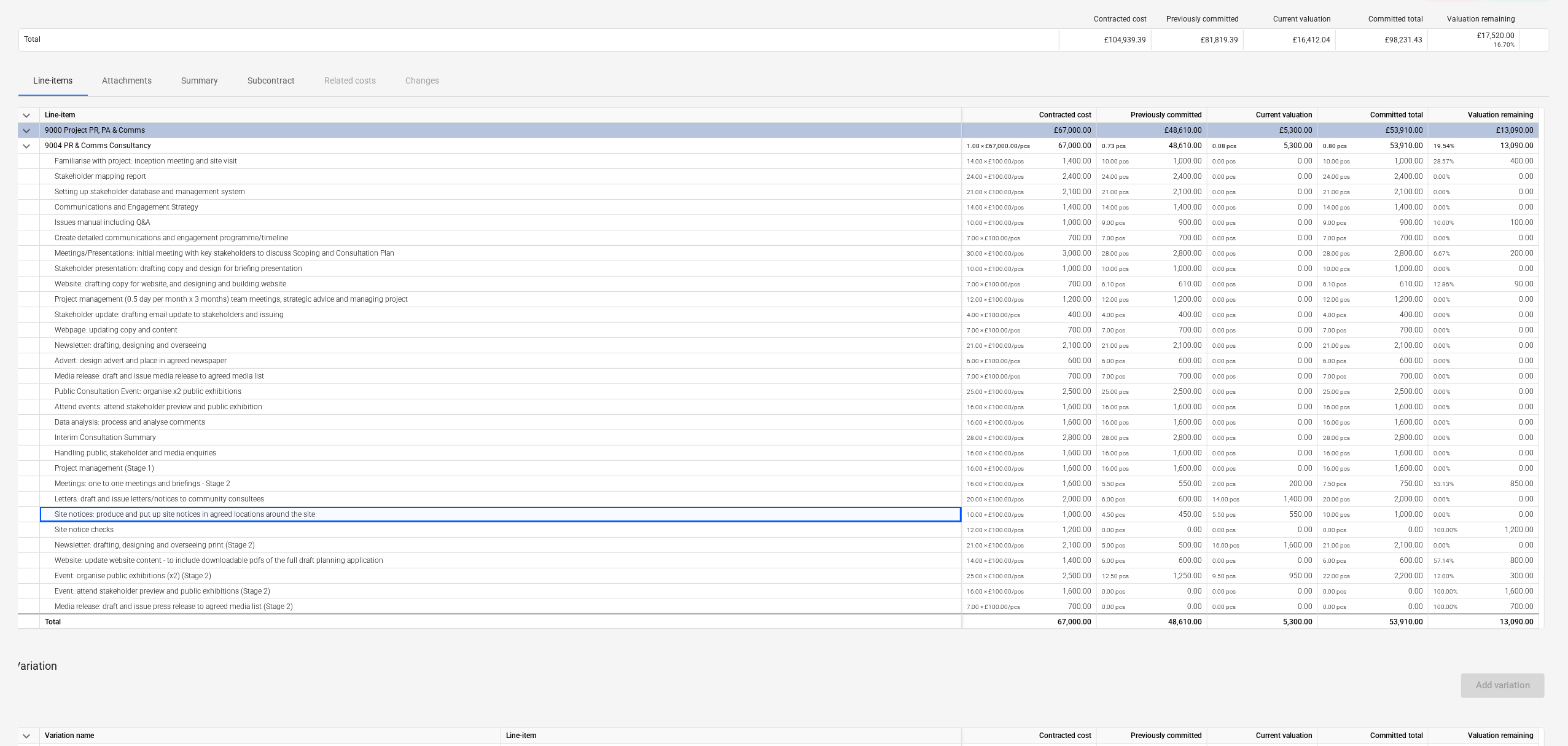
scroll to position [3, 0]
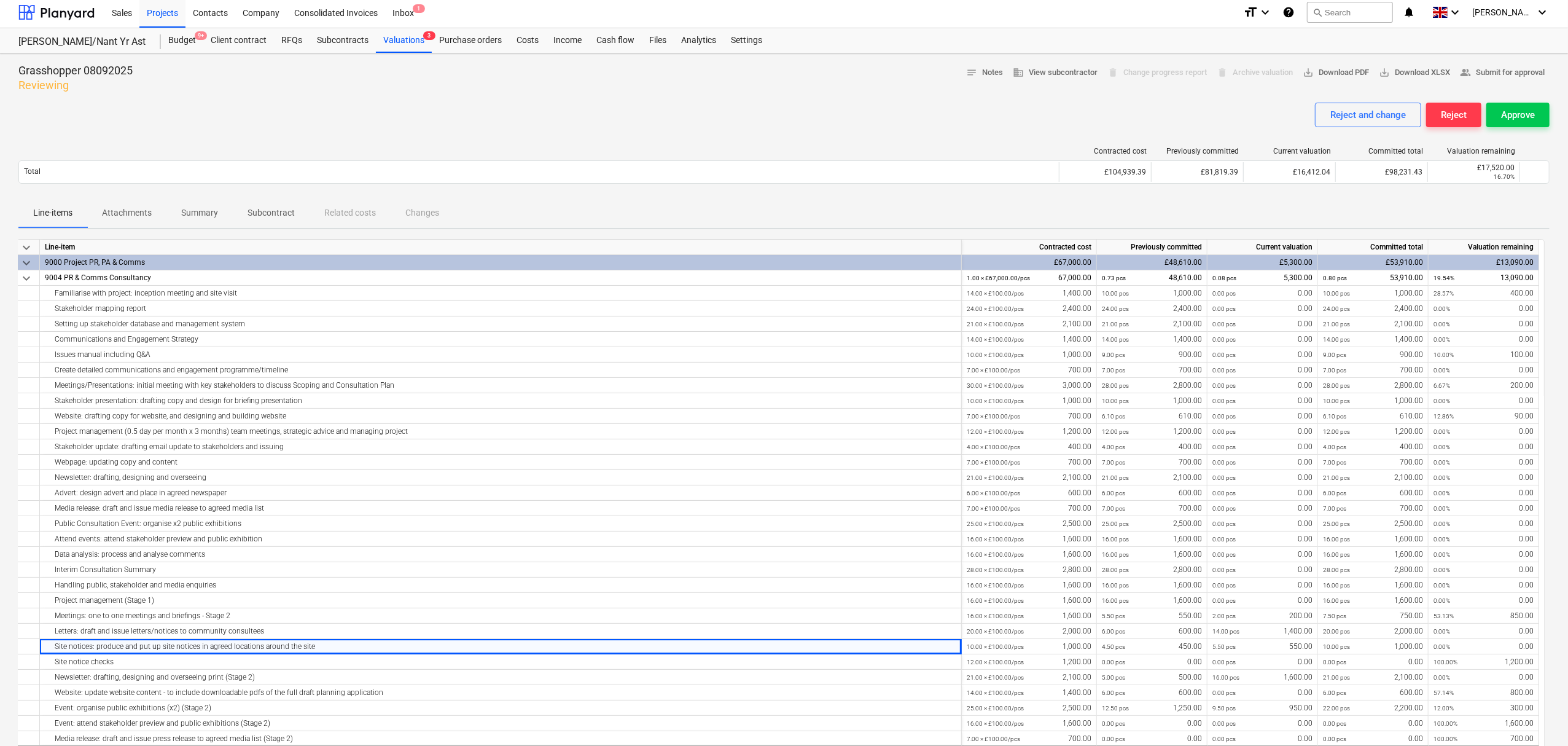
click at [1315, 205] on div "Line-items Attachments Summary Subcontract Related costs Changes" at bounding box center [784, 212] width 1531 height 29
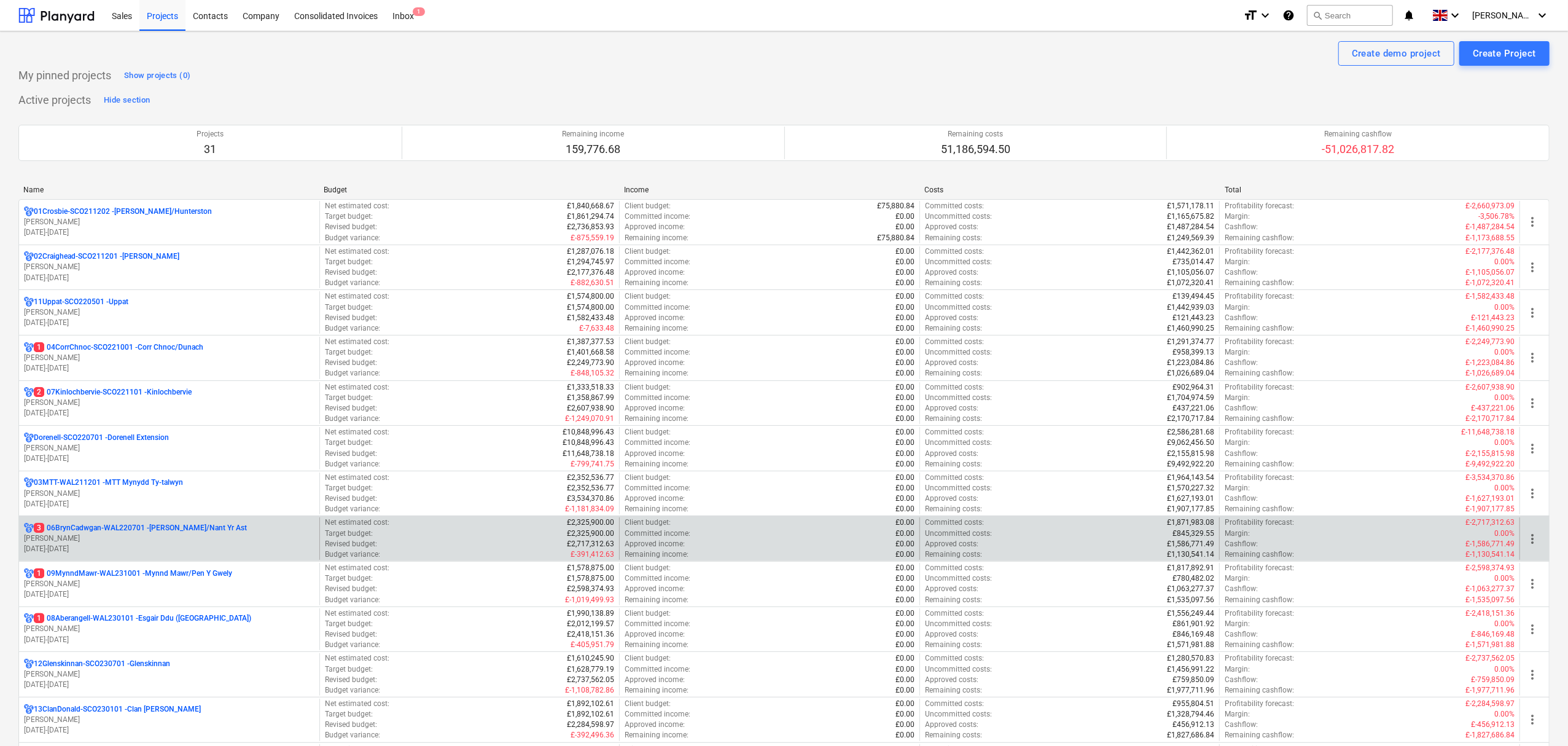
click at [135, 531] on p "3 06BrynCadwgan-WAL220701 - [PERSON_NAME]/Nant Yr Ast" at bounding box center [140, 527] width 213 height 10
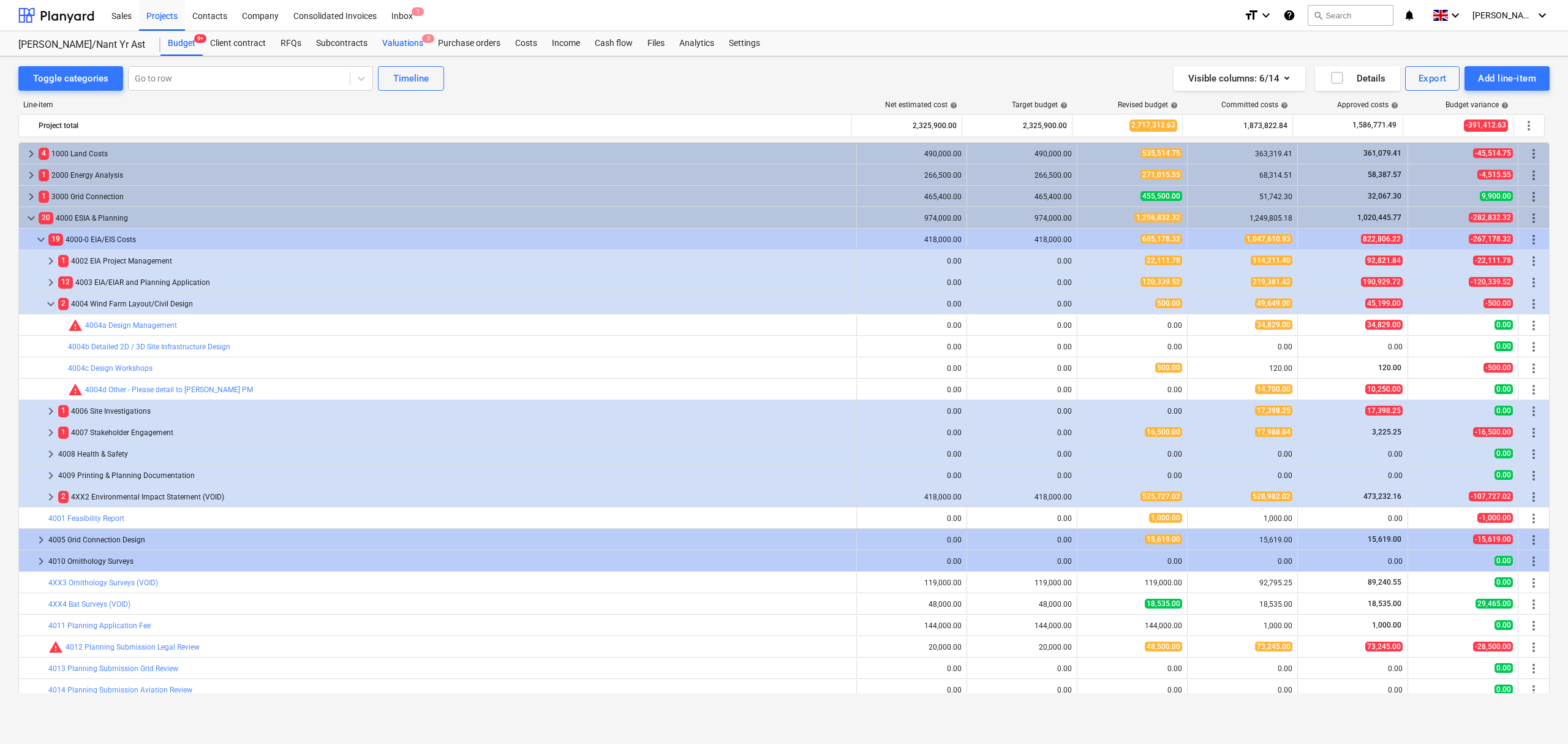
click at [403, 45] on div "Valuations 3" at bounding box center [403, 44] width 56 height 25
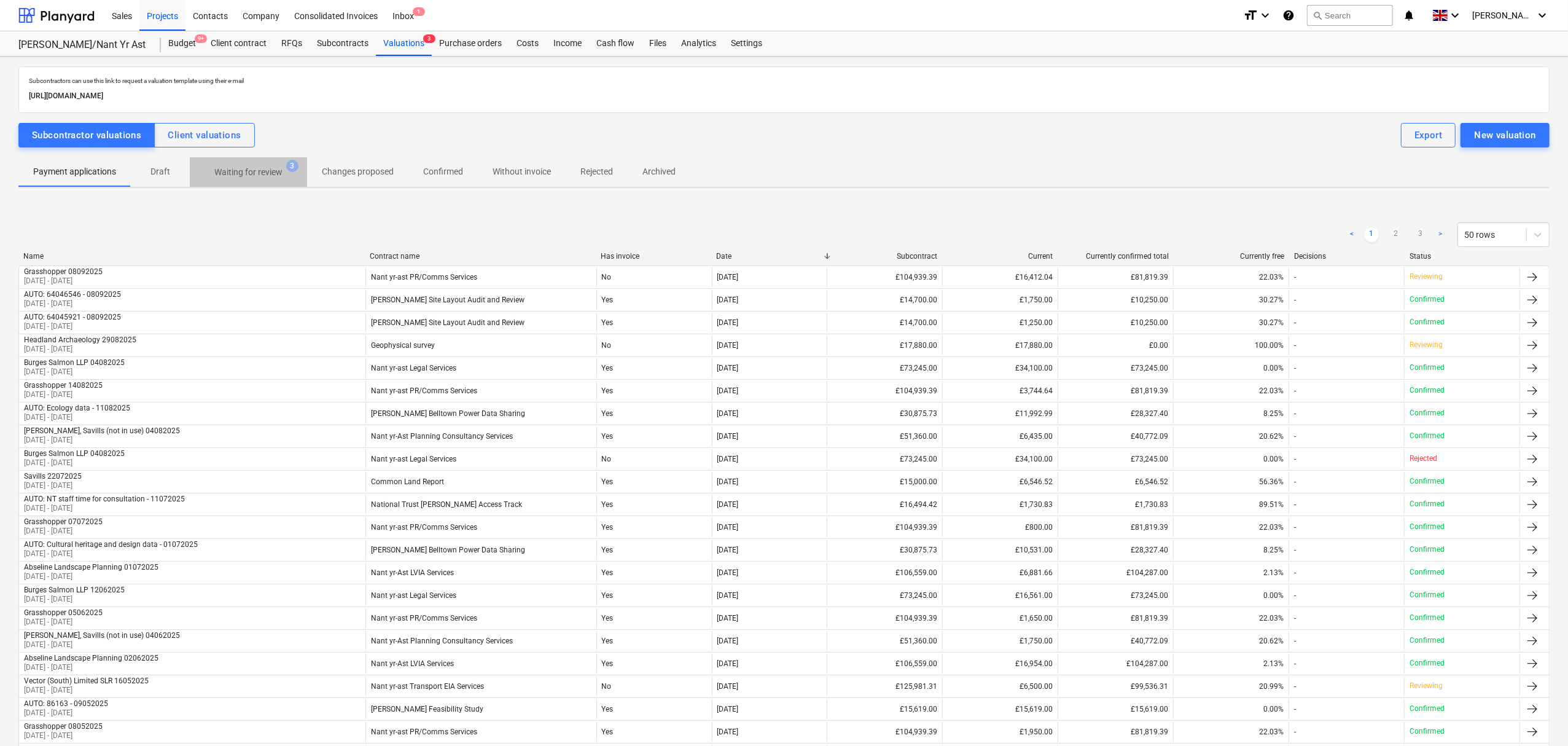
click at [244, 177] on p "Waiting for review" at bounding box center [249, 172] width 68 height 13
